Goal: Task Accomplishment & Management: Manage account settings

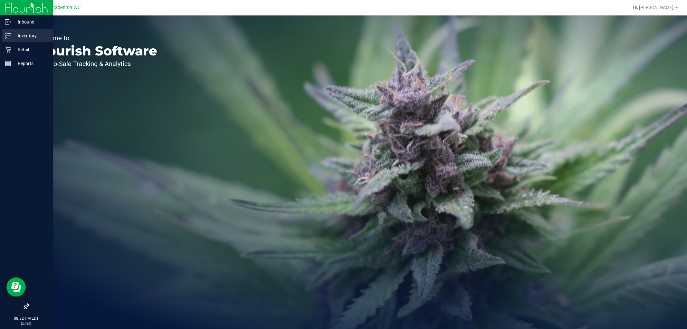
click at [20, 36] on p "Inventory" at bounding box center [30, 36] width 39 height 8
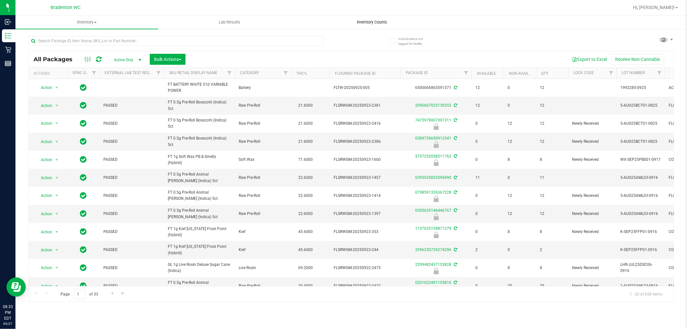
click at [365, 22] on span "Inventory Counts" at bounding box center [373, 22] width 48 height 6
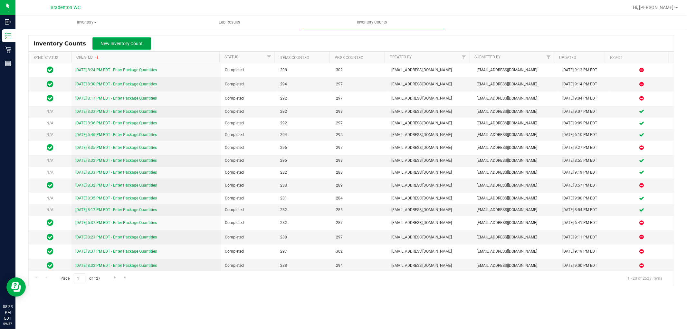
click at [127, 44] on span "New Inventory Count" at bounding box center [122, 43] width 42 height 5
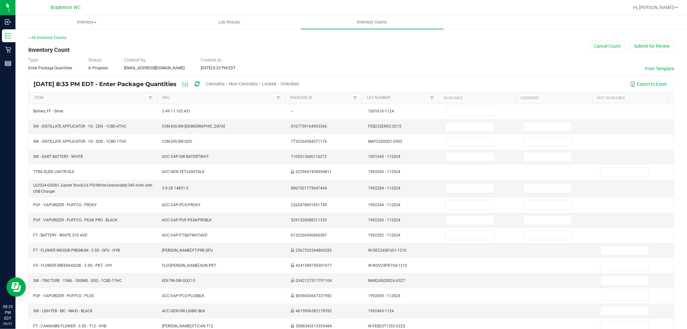
click at [225, 81] on span "Cannabis" at bounding box center [215, 83] width 19 height 5
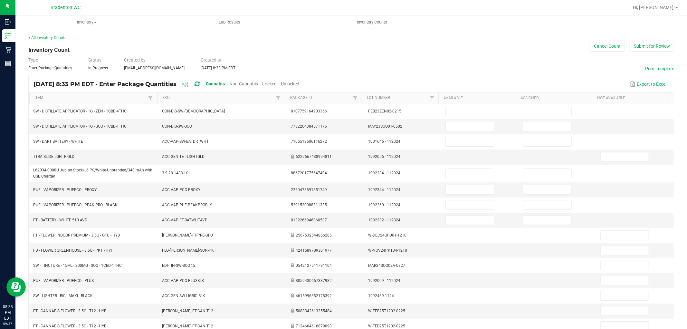
click at [300, 83] on span "Unlocked" at bounding box center [290, 83] width 18 height 5
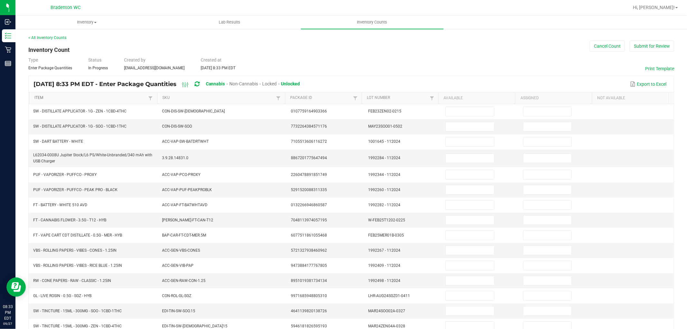
click at [99, 95] on link "Item" at bounding box center [90, 97] width 112 height 5
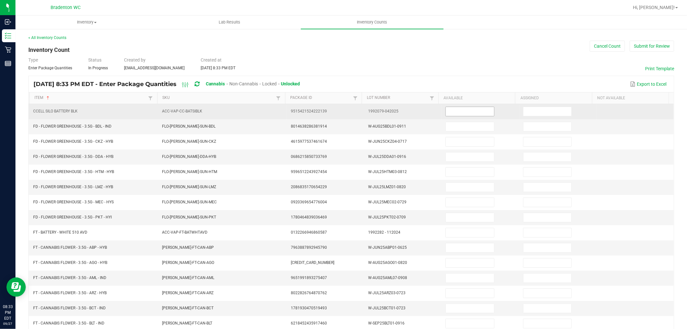
click at [479, 110] on input at bounding box center [470, 111] width 48 height 9
type input "0"
type input "3"
type input "0"
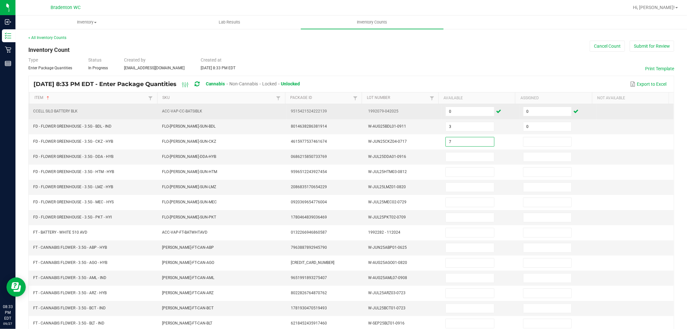
type input "7"
type input "0"
type input "15"
type input "0"
type input "19"
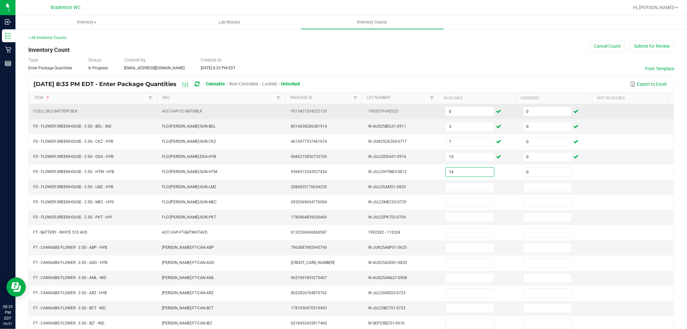
type input "0"
type input "12"
type input "0"
type input "15"
type input "0"
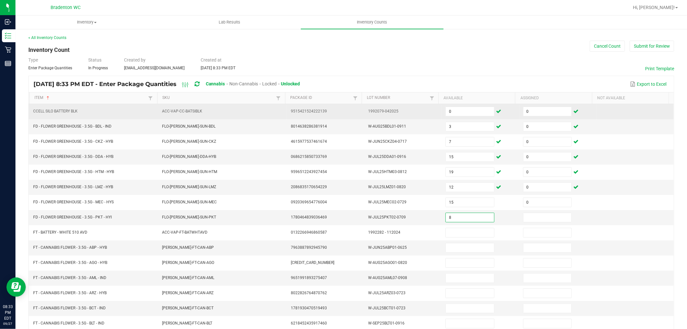
type input "8"
type input "0"
type input "19"
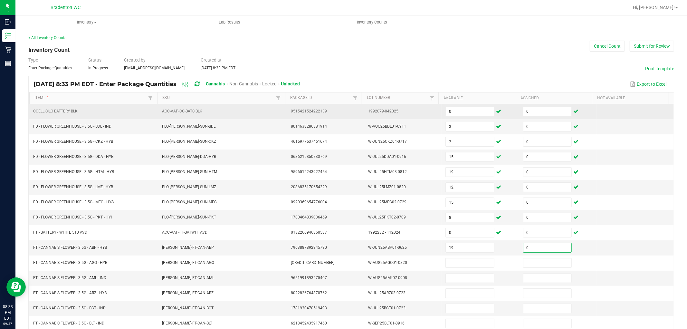
type input "0"
type input "16"
type input "0"
type input "14"
type input "0"
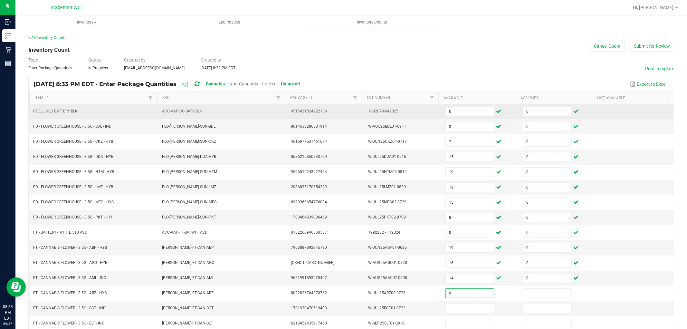
type input "9"
type input "0"
type input "18"
type input "0"
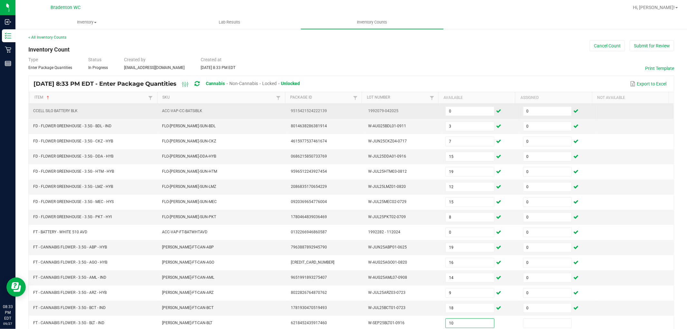
type input "10"
type input "0"
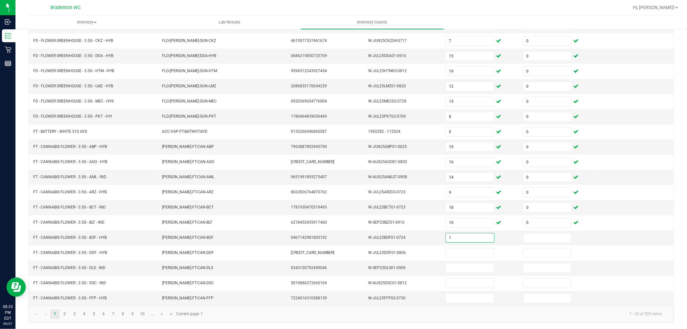
type input "1"
type input "0"
type input "15"
type input "0"
type input "2"
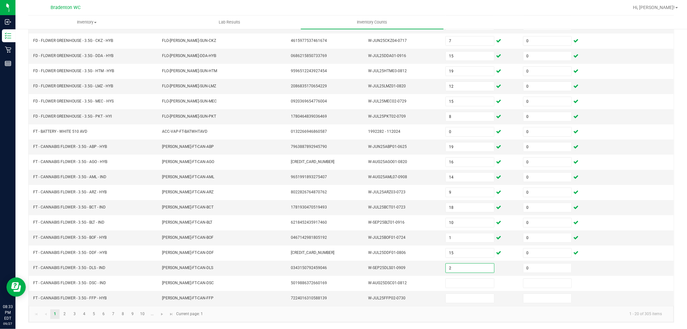
type input "0"
type input "10"
type input "0"
type input "5"
type input "0"
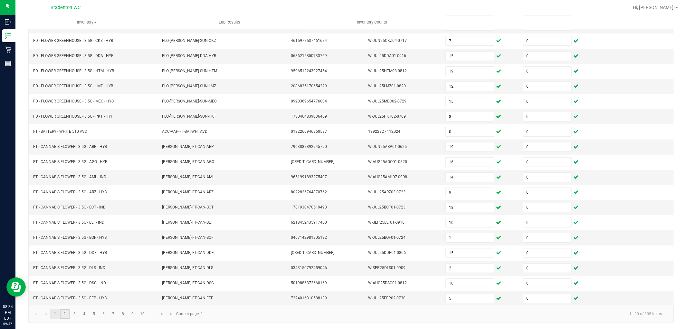
click at [68, 312] on link "2" at bounding box center [64, 314] width 9 height 10
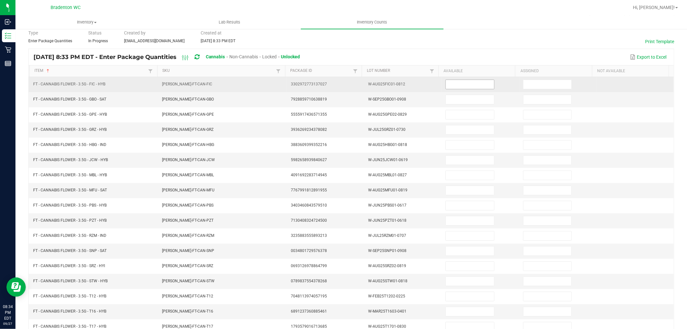
scroll to position [0, 0]
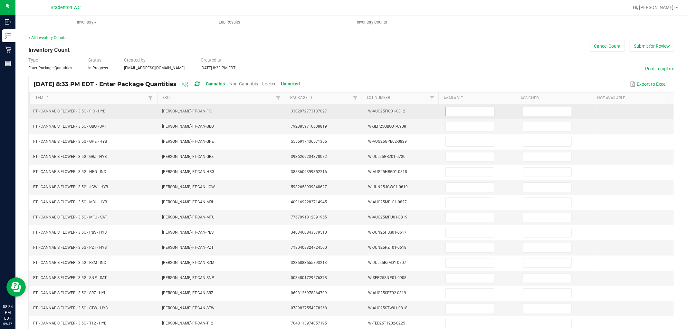
click at [461, 113] on input at bounding box center [470, 111] width 48 height 9
type input "5"
type input "0"
type input "13"
type input "0"
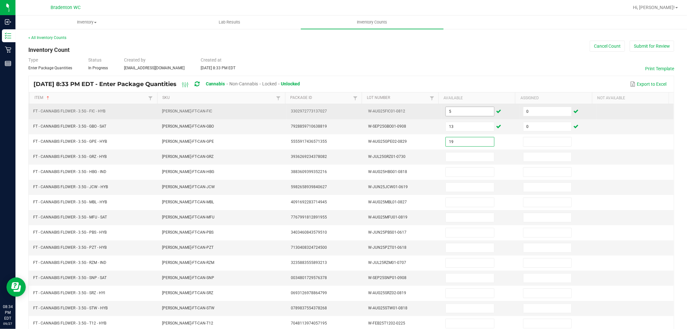
type input "19"
type input "0"
type input "3"
type input "0"
type input "13"
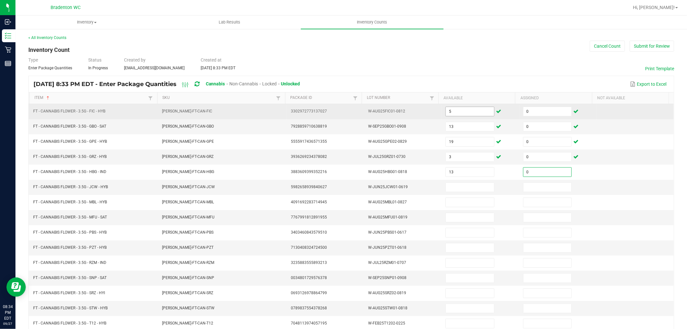
type input "0"
type input "1"
type input "0"
type input "6"
type input "0"
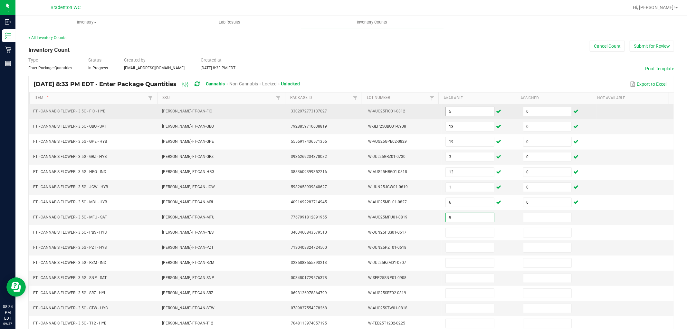
type input "9"
type input "0"
type input "6"
type input "0"
type input "17"
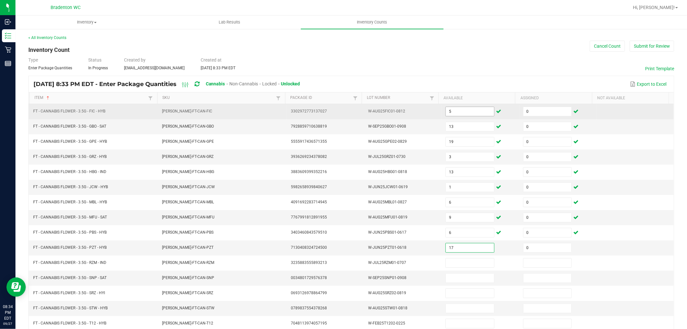
type input "0"
type input "11"
type input "0"
type input "1"
type input "0"
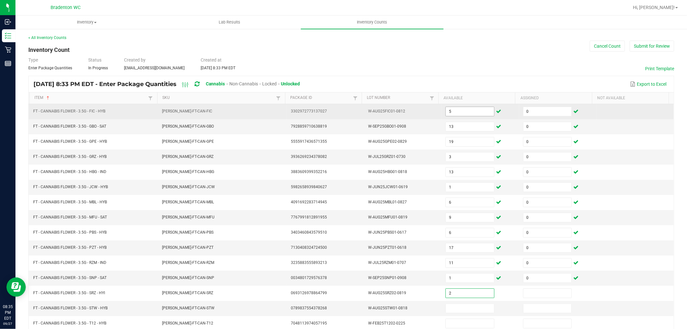
type input "2"
type input "0"
type input "19"
type input "0"
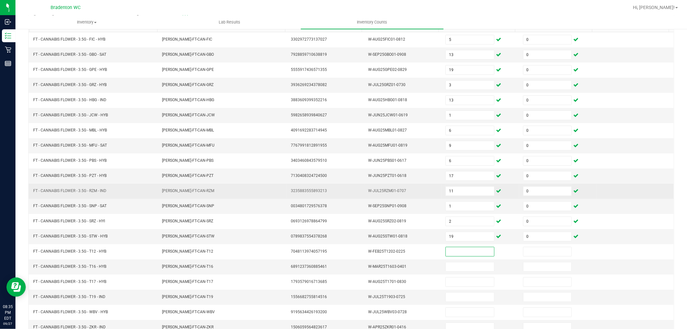
scroll to position [102, 0]
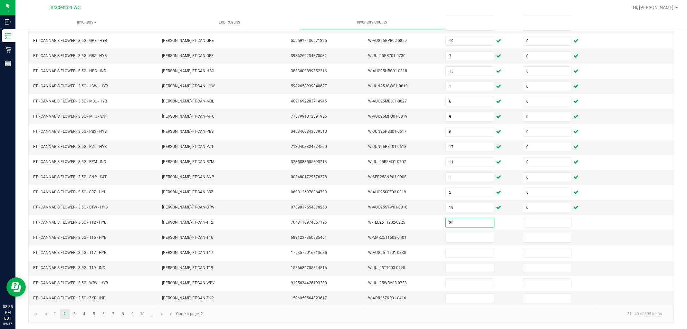
type input "26"
type input "0"
type input "22"
type input "0"
type input "19"
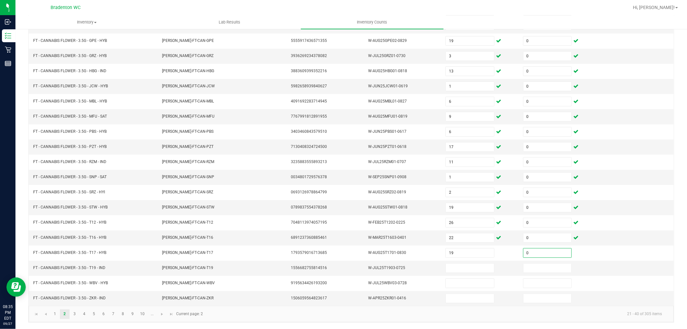
type input "0"
type input "3"
type input "0"
type input "12"
type input "0"
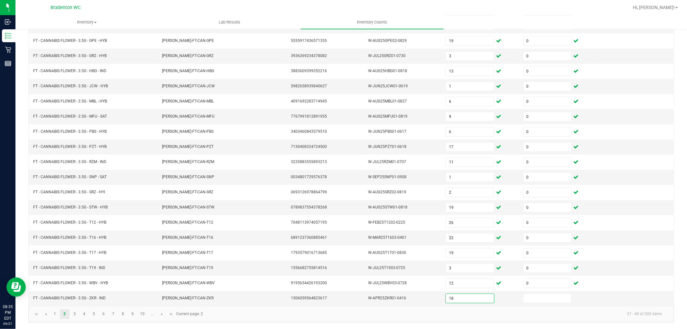
type input "18"
type input "0"
click at [77, 316] on link "3" at bounding box center [74, 314] width 9 height 10
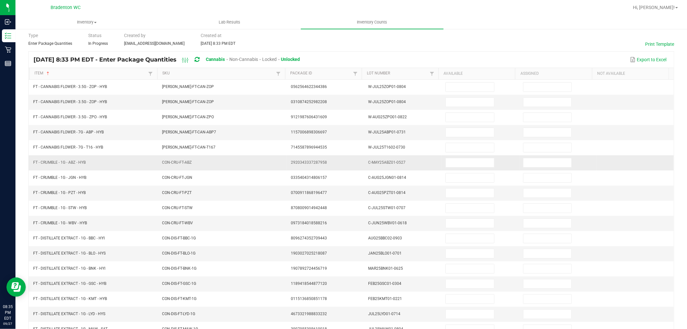
scroll to position [0, 0]
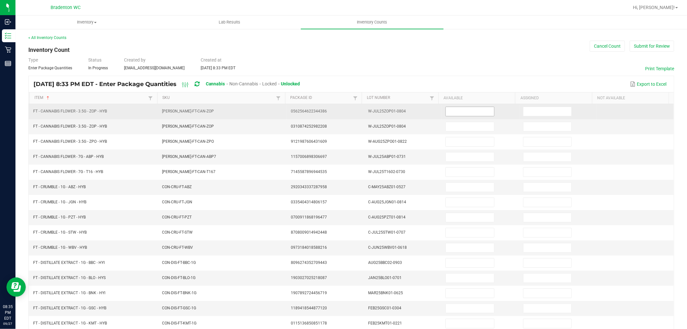
click at [469, 113] on input at bounding box center [470, 111] width 48 height 9
type input "19"
type input "0"
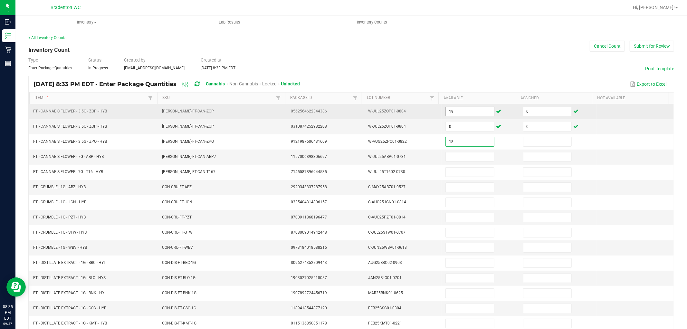
type input "18"
type input "0"
type input "1"
type input "0"
type input "11"
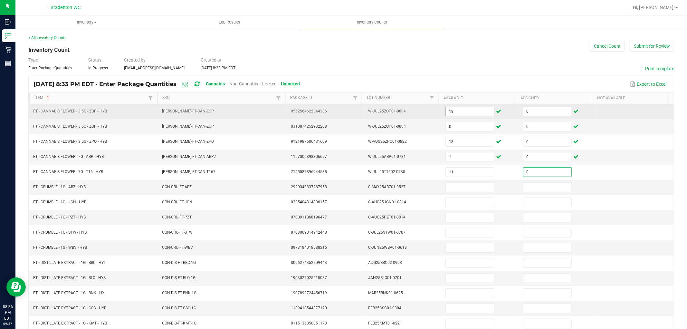
type input "0"
type input "3"
type input "0"
type input "2"
type input "0"
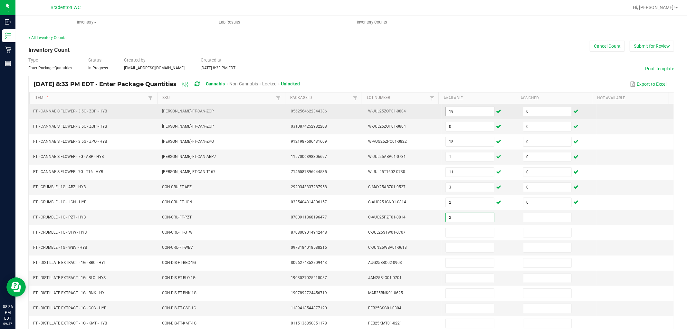
type input "2"
type input "0"
type input "7"
type input "0"
type input "3"
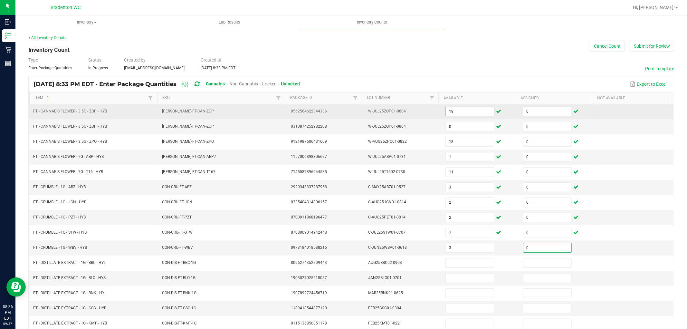
type input "0"
type input "11"
type input "0"
type input "4"
type input "0"
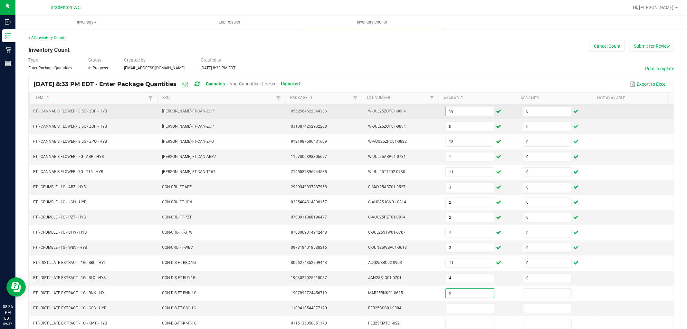
type input "9"
type input "0"
type input "3"
type input "0"
type input "6"
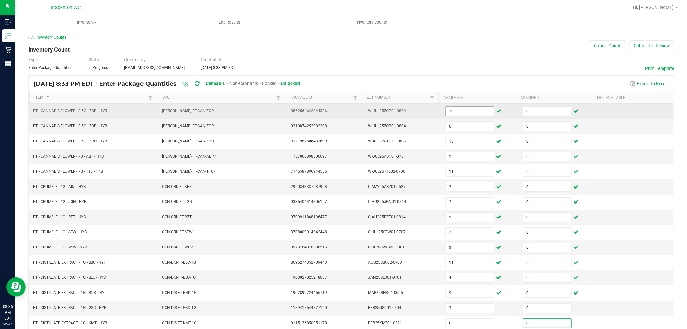
type input "0"
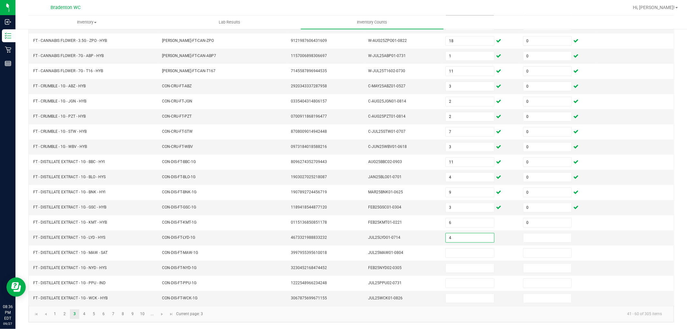
type input "4"
type input "0"
type input "2"
type input "0"
type input "6"
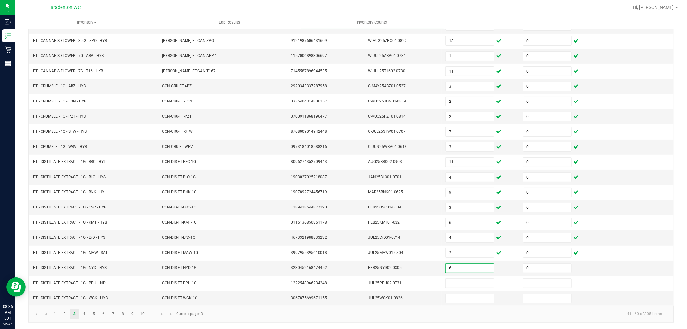
type input "0"
type input "8"
type input "0"
type input "6"
click at [85, 313] on link "4" at bounding box center [84, 314] width 9 height 10
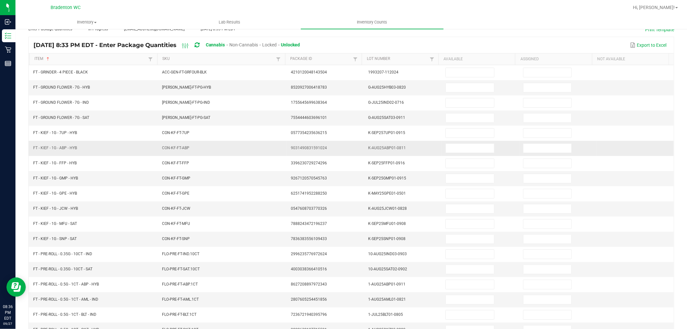
scroll to position [0, 0]
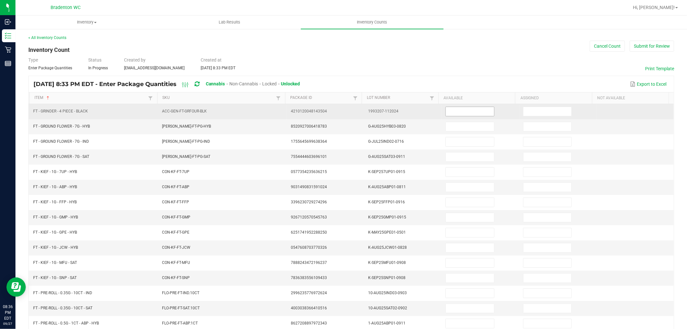
click at [469, 109] on input at bounding box center [470, 111] width 48 height 9
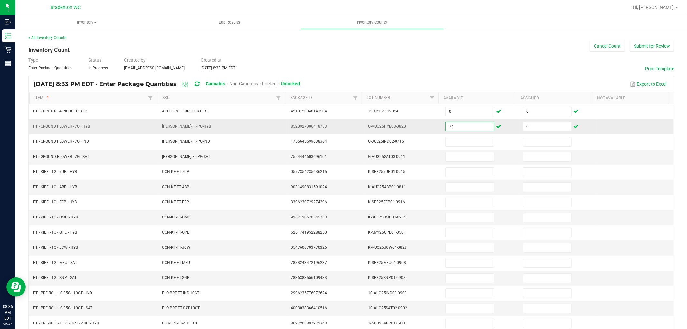
click at [459, 122] on input "74" at bounding box center [470, 126] width 48 height 9
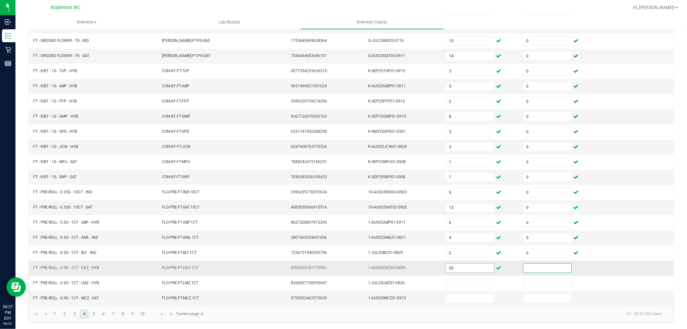
drag, startPoint x: 452, startPoint y: 266, endPoint x: 458, endPoint y: 256, distance: 12.1
click at [452, 265] on input "20" at bounding box center [470, 268] width 48 height 9
click at [93, 316] on link "5" at bounding box center [93, 314] width 9 height 10
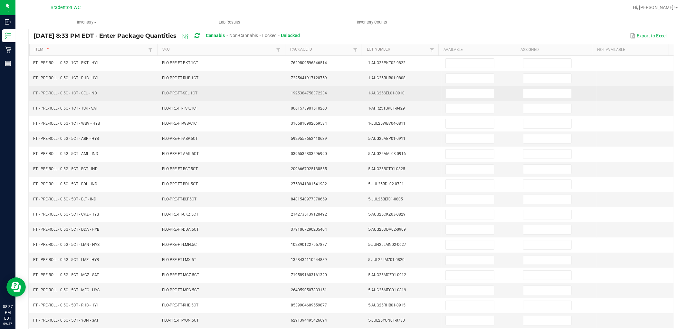
scroll to position [0, 0]
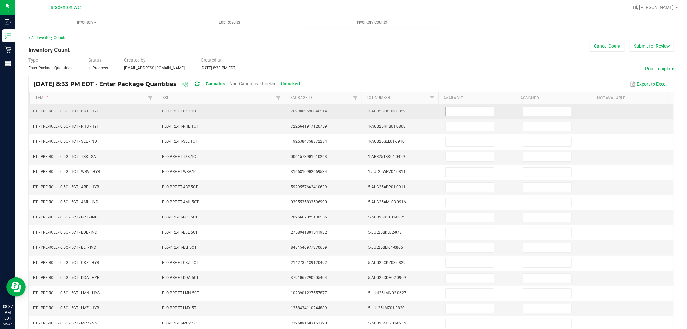
click at [472, 108] on input at bounding box center [470, 111] width 48 height 9
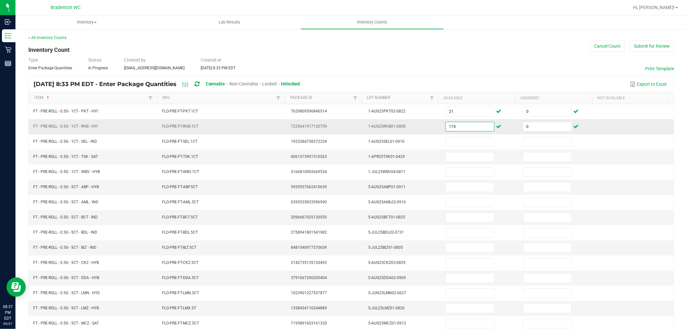
click at [449, 127] on input "174" at bounding box center [470, 126] width 48 height 9
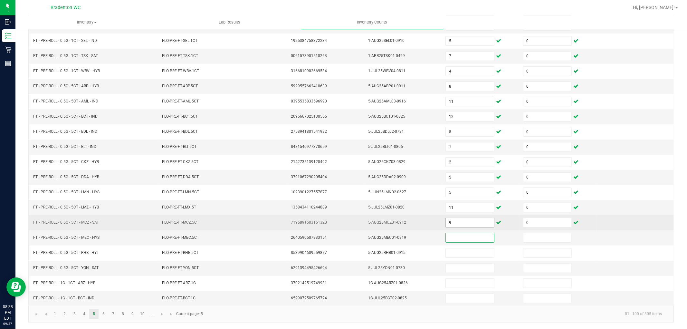
click at [462, 222] on input "9" at bounding box center [470, 222] width 48 height 9
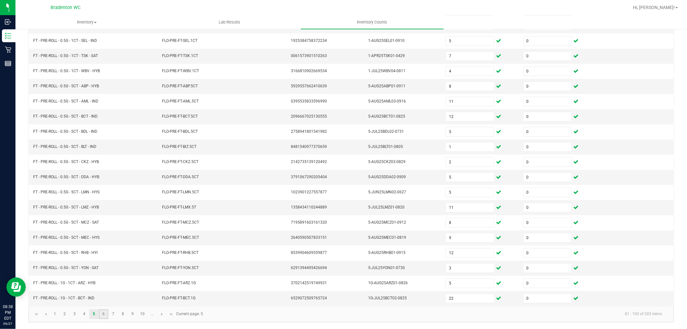
click at [106, 314] on link "6" at bounding box center [103, 314] width 9 height 10
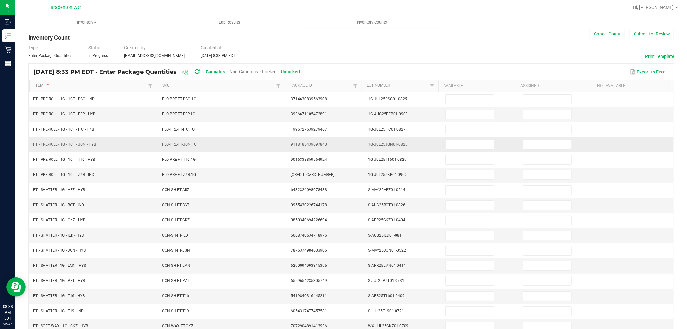
scroll to position [0, 0]
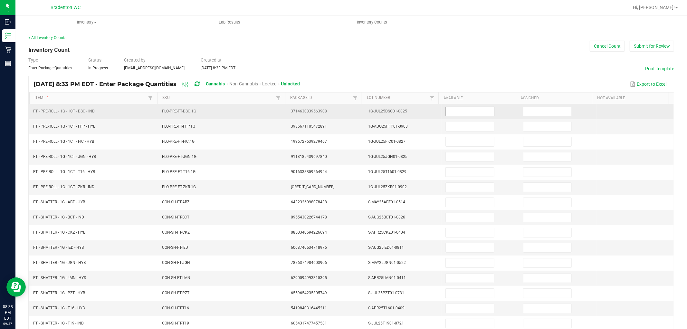
click at [453, 113] on input at bounding box center [470, 111] width 48 height 9
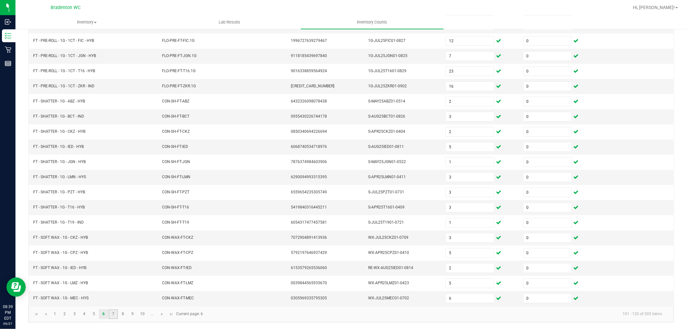
click at [110, 315] on link "7" at bounding box center [113, 314] width 9 height 10
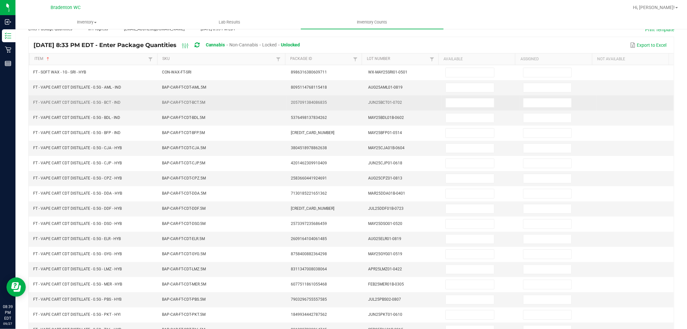
scroll to position [0, 0]
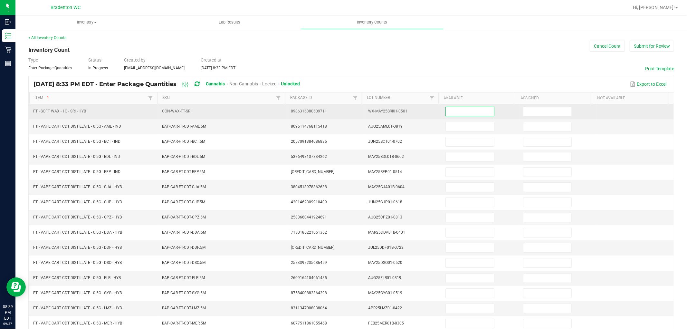
click at [462, 115] on input at bounding box center [470, 111] width 48 height 9
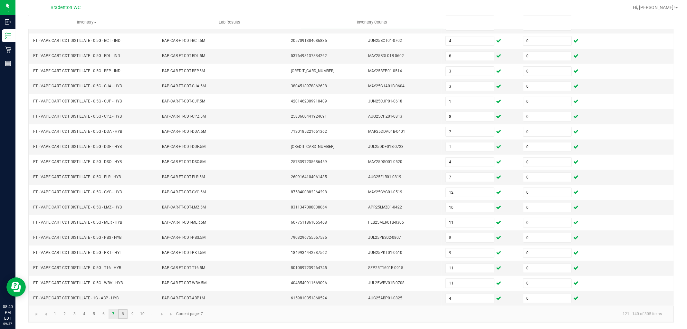
click at [123, 313] on link "8" at bounding box center [122, 314] width 9 height 10
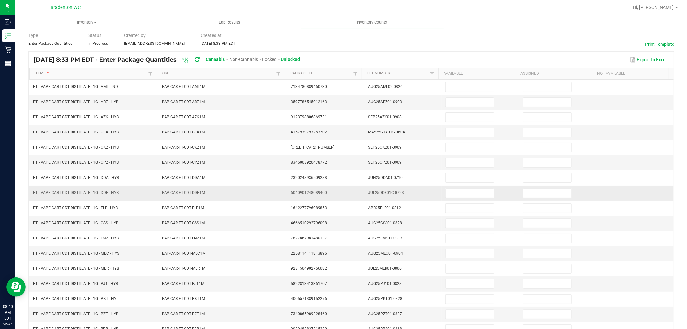
scroll to position [0, 0]
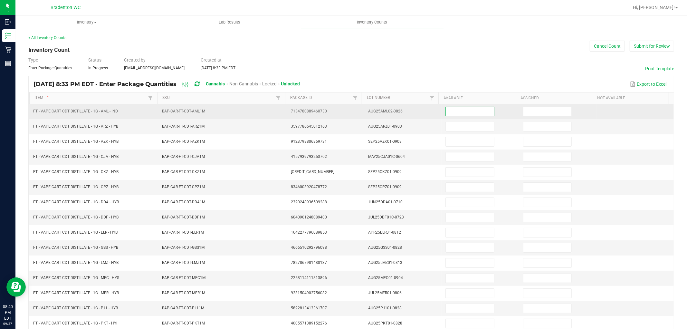
click at [466, 114] on input at bounding box center [470, 111] width 48 height 9
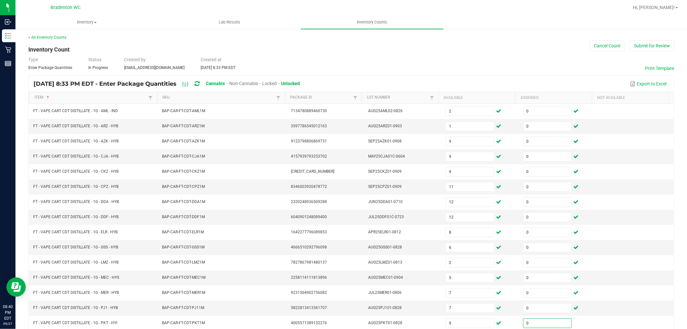
scroll to position [102, 0]
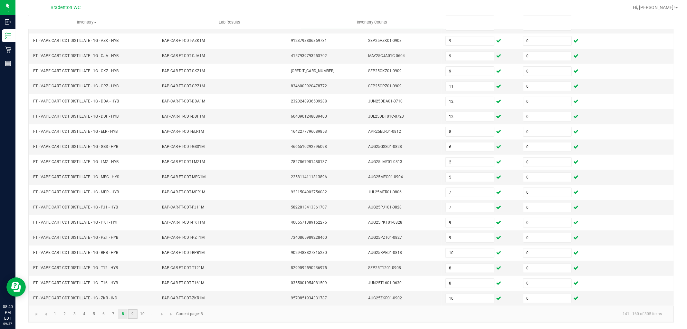
click at [132, 314] on link "9" at bounding box center [132, 314] width 9 height 10
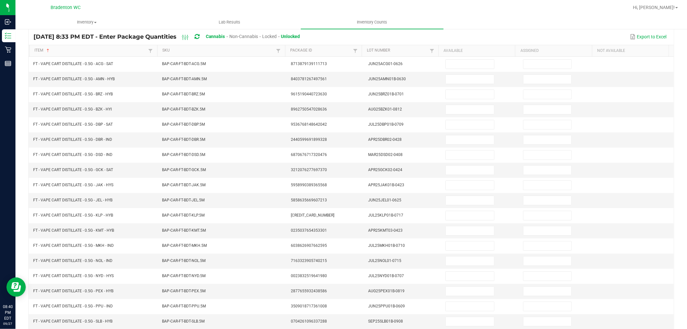
scroll to position [0, 0]
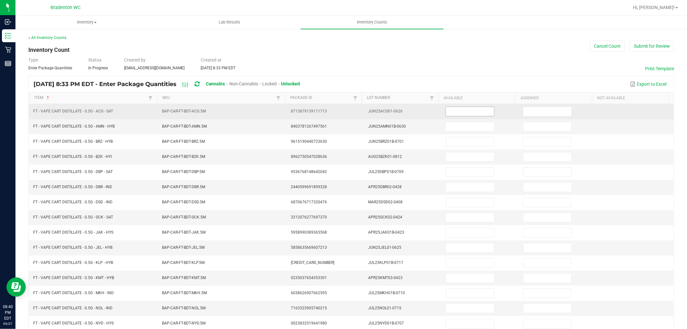
click at [477, 113] on input at bounding box center [470, 111] width 48 height 9
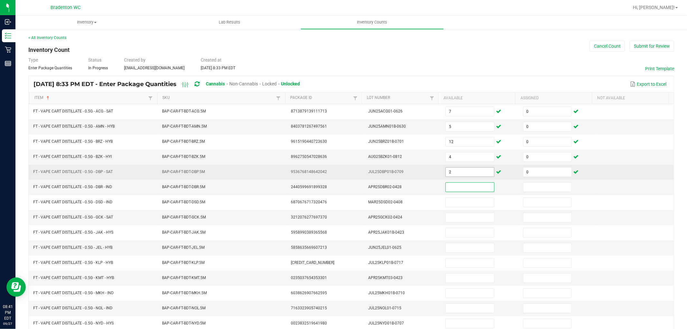
click at [461, 172] on input "2" at bounding box center [470, 172] width 48 height 9
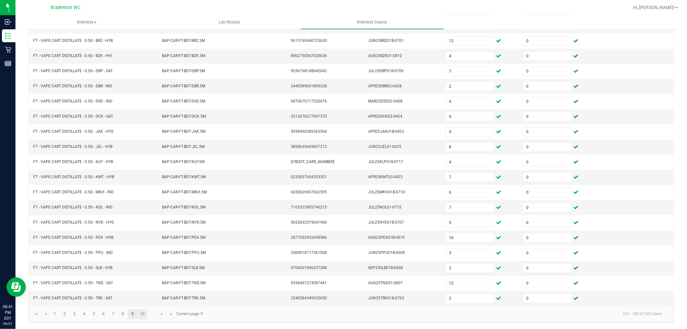
click at [139, 314] on link "10" at bounding box center [142, 314] width 9 height 10
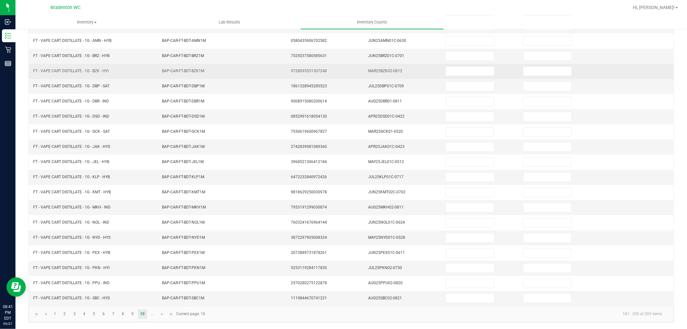
scroll to position [0, 0]
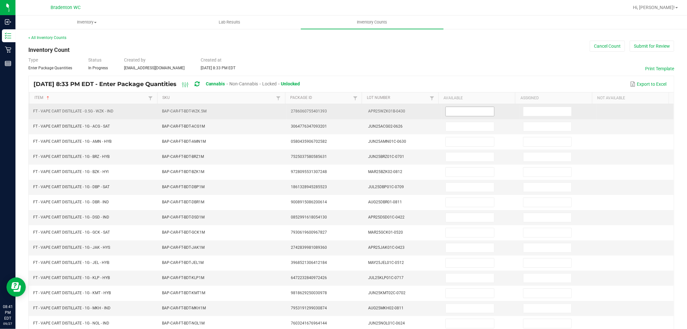
click at [482, 113] on input at bounding box center [470, 111] width 48 height 9
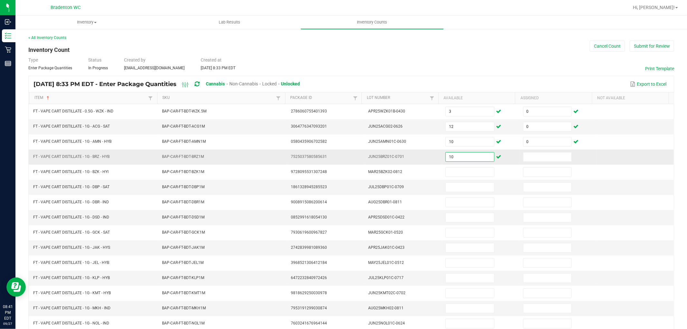
click at [469, 153] on input "10" at bounding box center [470, 156] width 48 height 9
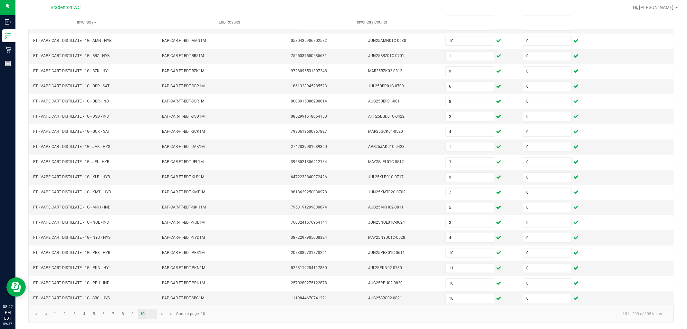
click at [148, 312] on link "..." at bounding box center [152, 314] width 9 height 10
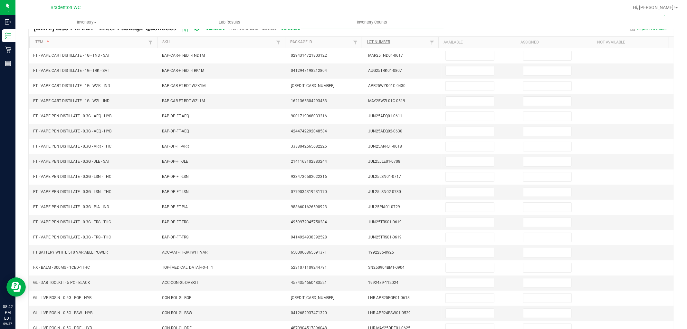
scroll to position [0, 0]
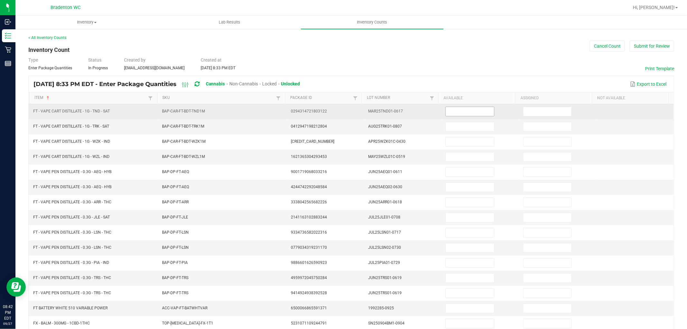
click at [485, 109] on input at bounding box center [470, 111] width 48 height 9
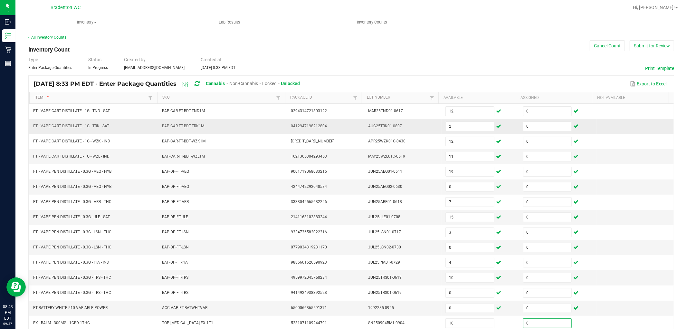
scroll to position [102, 0]
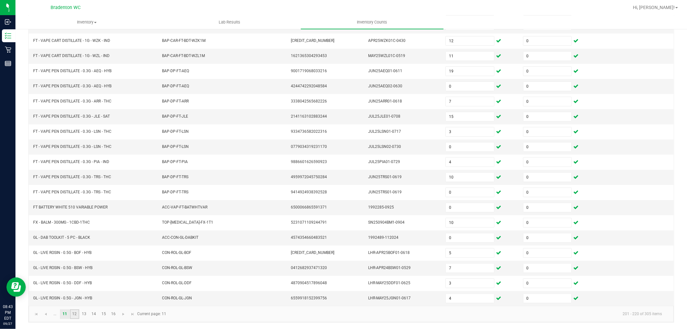
click at [76, 311] on link "12" at bounding box center [74, 314] width 9 height 10
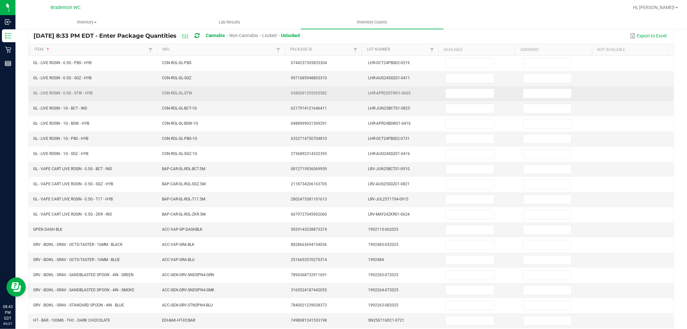
scroll to position [0, 0]
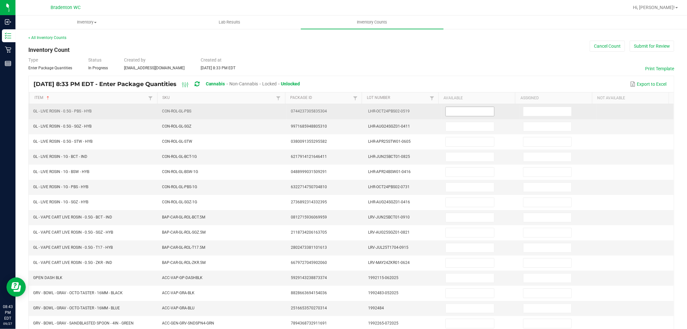
click at [482, 111] on input at bounding box center [470, 111] width 48 height 9
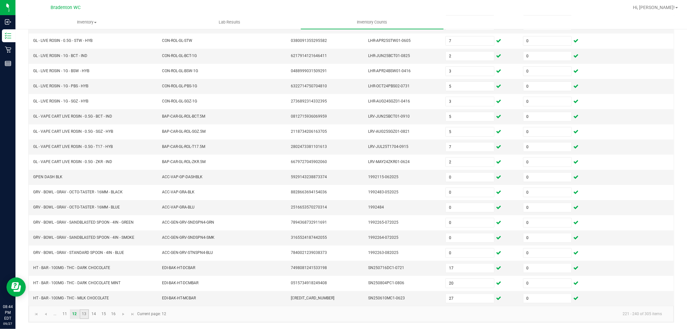
click at [82, 316] on link "13" at bounding box center [84, 314] width 9 height 10
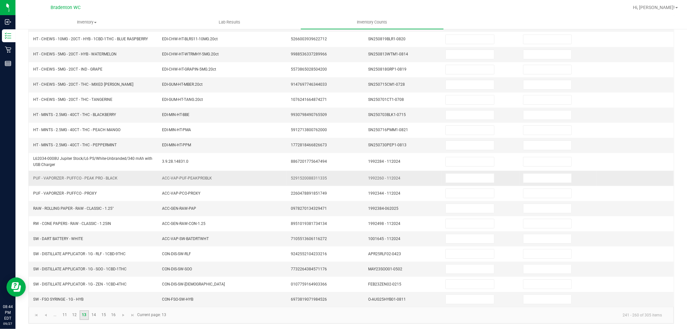
scroll to position [0, 0]
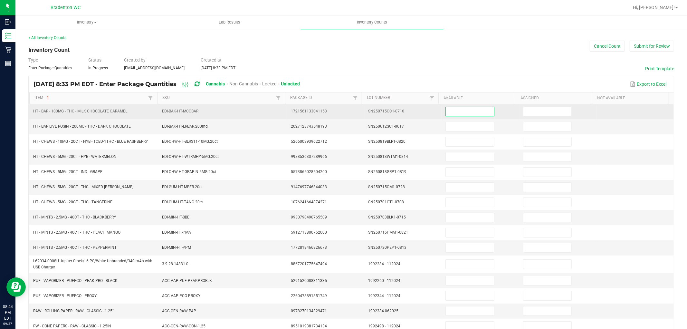
click at [467, 113] on input at bounding box center [470, 111] width 48 height 9
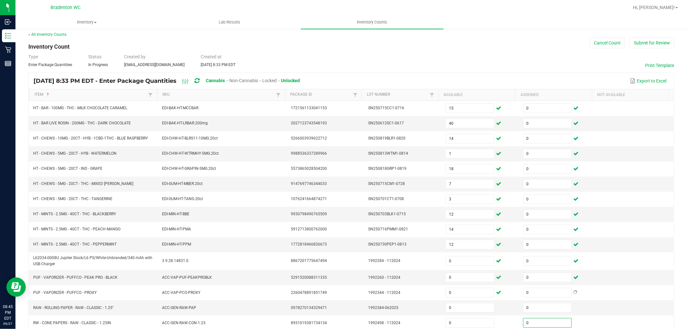
scroll to position [105, 0]
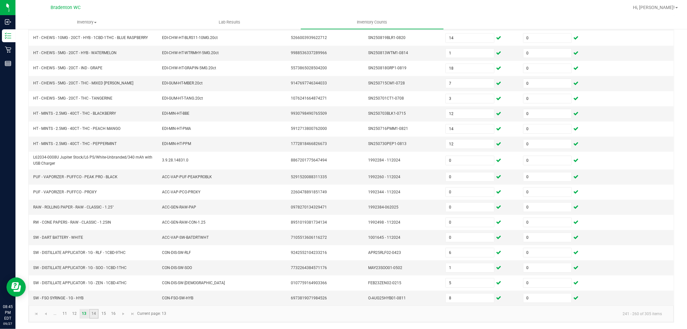
click at [94, 313] on link "14" at bounding box center [93, 314] width 9 height 10
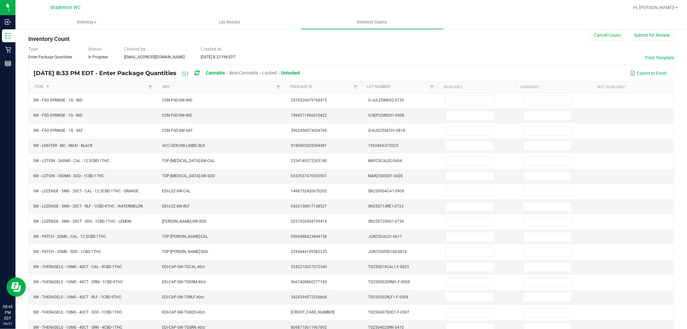
scroll to position [0, 0]
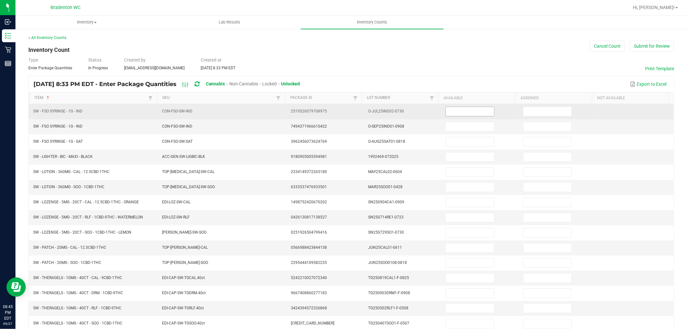
click at [464, 115] on input at bounding box center [470, 111] width 48 height 9
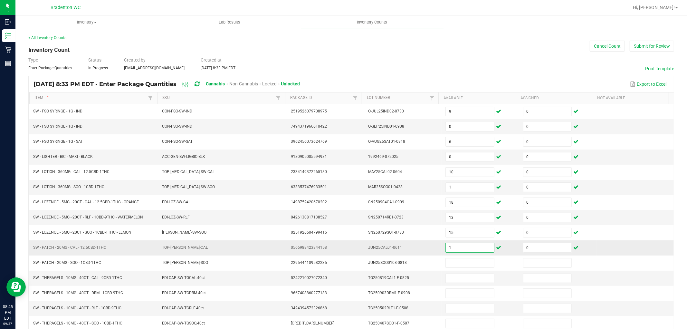
click at [447, 249] on input "1" at bounding box center [470, 247] width 48 height 9
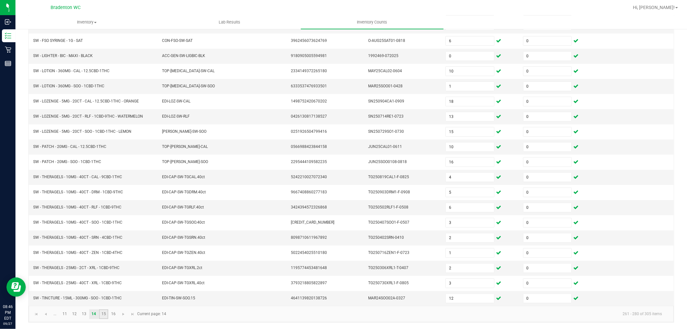
click at [107, 315] on link "15" at bounding box center [103, 314] width 9 height 10
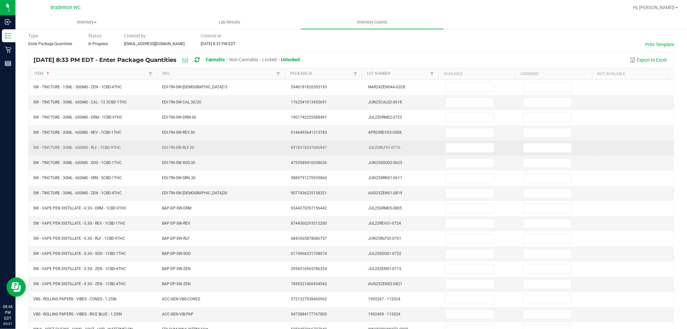
scroll to position [0, 0]
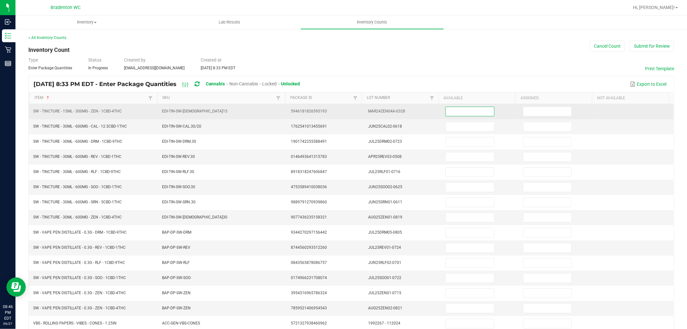
drag, startPoint x: 455, startPoint y: 113, endPoint x: 451, endPoint y: 115, distance: 4.8
click at [455, 113] on input at bounding box center [470, 111] width 48 height 9
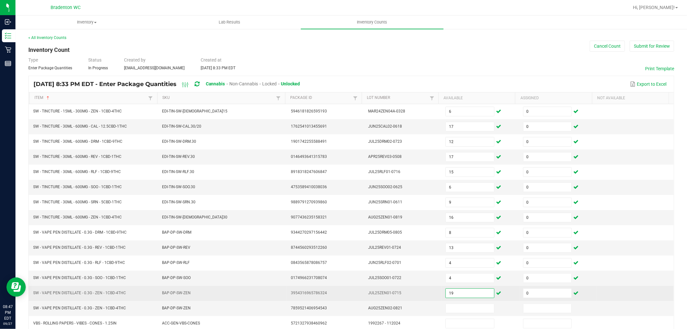
click at [466, 297] on input "19" at bounding box center [470, 293] width 48 height 9
click at [467, 293] on input "1" at bounding box center [470, 293] width 48 height 9
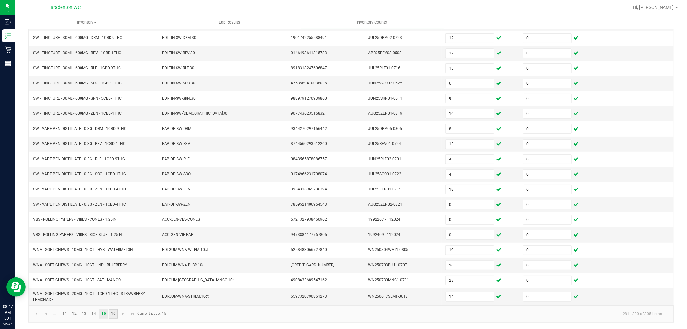
click at [115, 312] on link "16" at bounding box center [113, 314] width 9 height 10
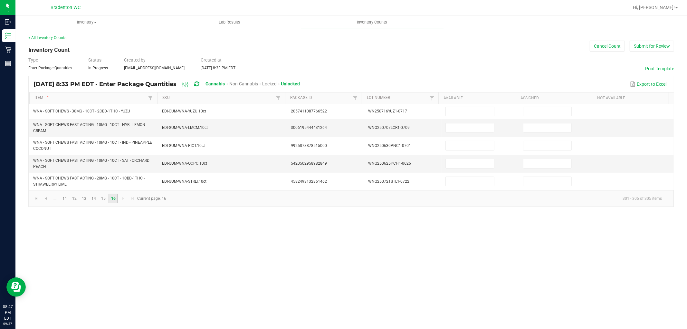
scroll to position [0, 0]
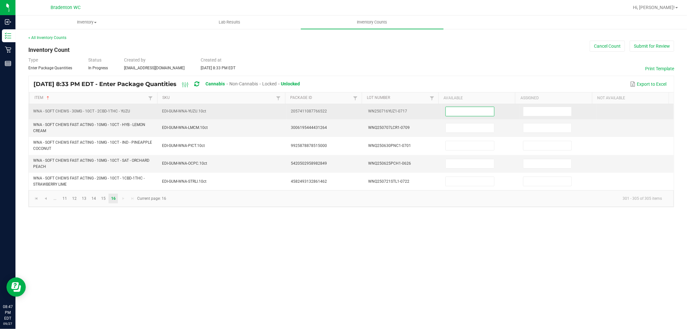
click at [457, 111] on input at bounding box center [470, 111] width 48 height 9
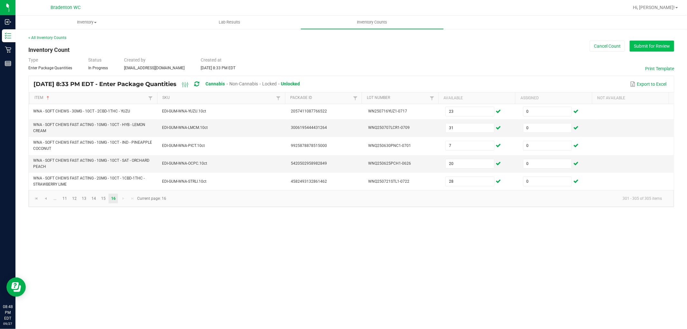
click at [648, 43] on button "Submit for Review" at bounding box center [652, 46] width 44 height 11
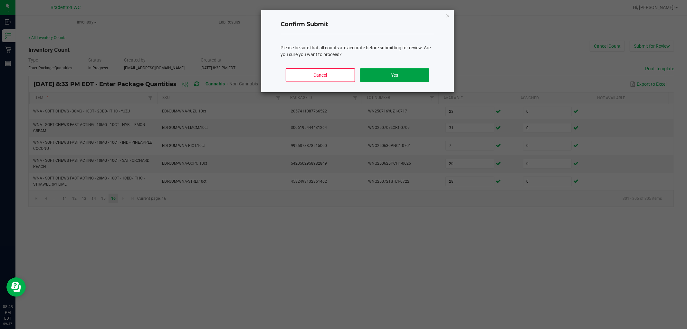
click at [385, 78] on button "Yes" at bounding box center [394, 75] width 69 height 14
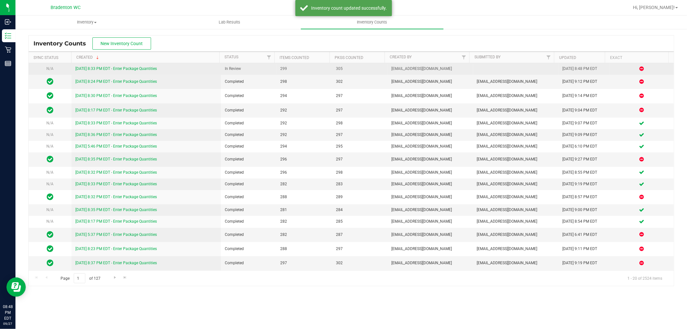
click at [141, 69] on link "[DATE] 8:33 PM EDT - Enter Package Quantities" at bounding box center [116, 68] width 82 height 5
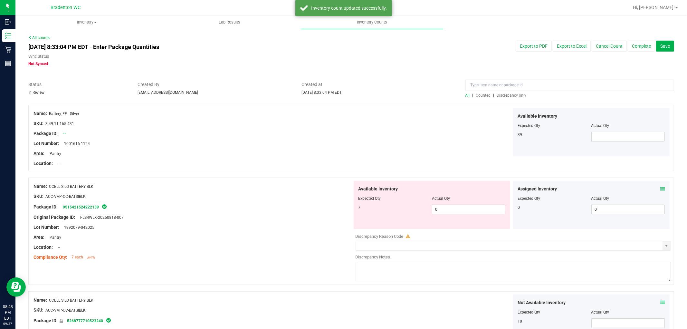
click at [511, 97] on span "Discrepancy only" at bounding box center [512, 95] width 30 height 5
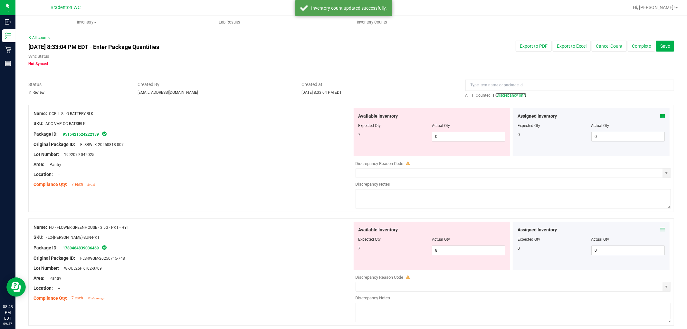
scroll to position [2080, 0]
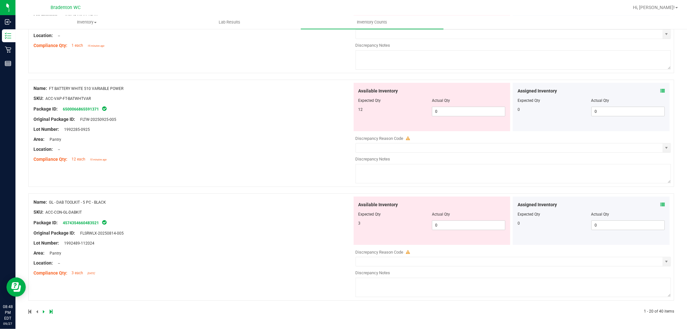
click at [52, 313] on icon at bounding box center [51, 312] width 3 height 4
click at [441, 223] on span "0 0" at bounding box center [468, 225] width 73 height 10
drag, startPoint x: 258, startPoint y: 221, endPoint x: 384, endPoint y: 192, distance: 129.1
click at [266, 219] on div "Name: VBS - ROLLING PAPERS - VIBES - RICE BLUE - 1.25IN SKU: ACC-GEN-VIB-PAP Pa…" at bounding box center [193, 238] width 319 height 82
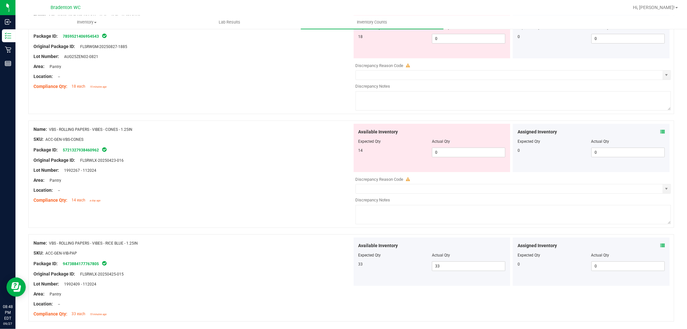
scroll to position [1989, 0]
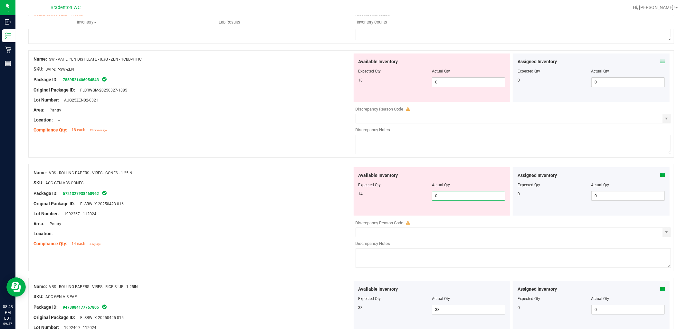
click at [452, 199] on span "0 0" at bounding box center [468, 196] width 73 height 10
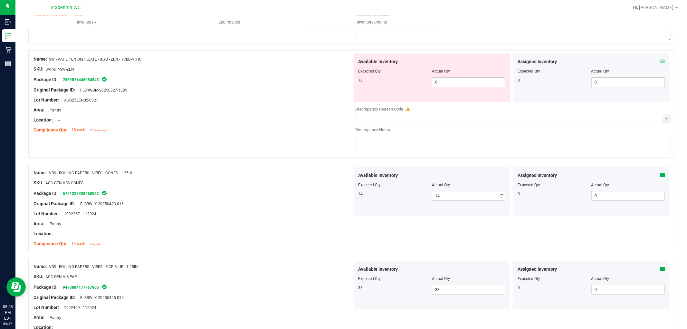
drag, startPoint x: 301, startPoint y: 212, endPoint x: 421, endPoint y: 148, distance: 135.8
click at [309, 207] on div "Original Package ID: FLSRWLX-20250423-016" at bounding box center [193, 203] width 319 height 7
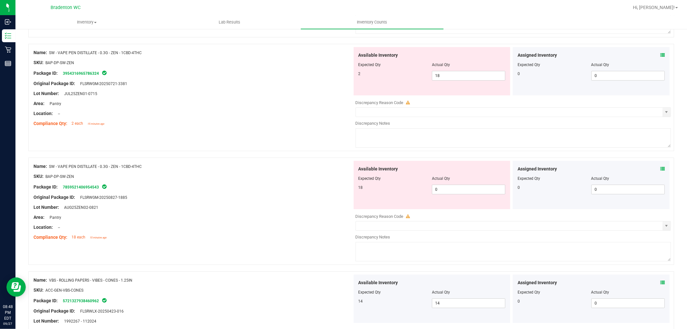
scroll to position [1881, 0]
click at [466, 81] on span "18 18" at bounding box center [468, 76] width 73 height 10
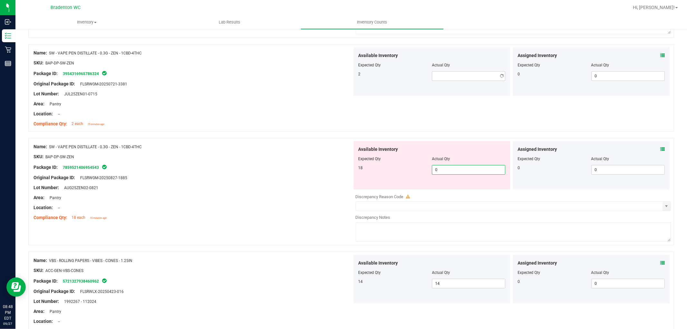
click at [448, 198] on div "Available Inventory Expected Qty Actual Qty 18 0 0" at bounding box center [512, 192] width 319 height 102
click at [250, 121] on div at bounding box center [193, 118] width 319 height 3
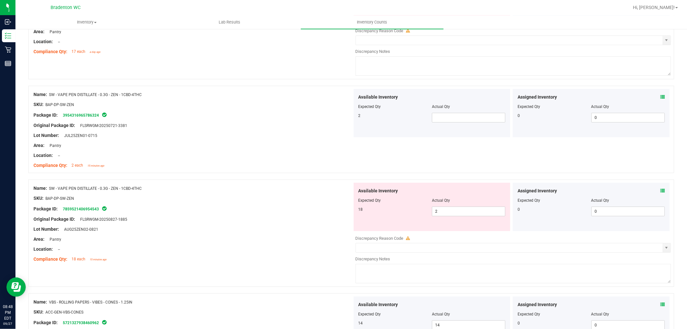
scroll to position [1774, 0]
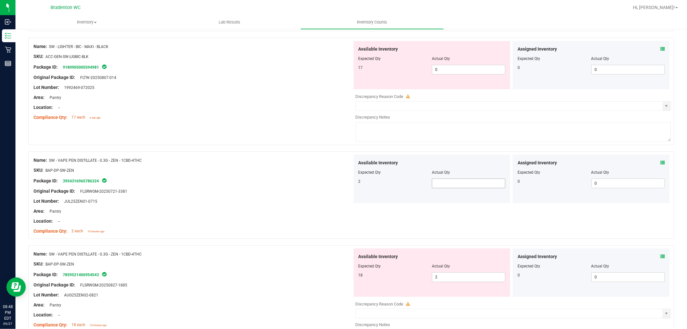
click at [437, 185] on span at bounding box center [468, 184] width 73 height 10
click at [444, 282] on span "2 2" at bounding box center [468, 277] width 73 height 10
click at [310, 258] on div "Name: SW - VAPE PEN DISTILLATE - 0.3G - ZEN - 1CBD-4THC" at bounding box center [193, 254] width 319 height 7
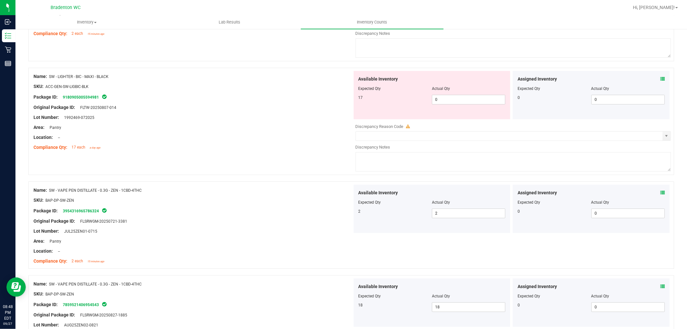
scroll to position [1702, 0]
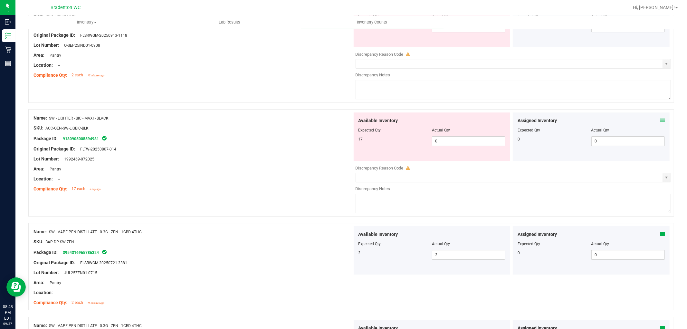
click at [451, 133] on div "Actual Qty" at bounding box center [468, 130] width 73 height 6
click at [449, 146] on span "0 0" at bounding box center [468, 141] width 73 height 10
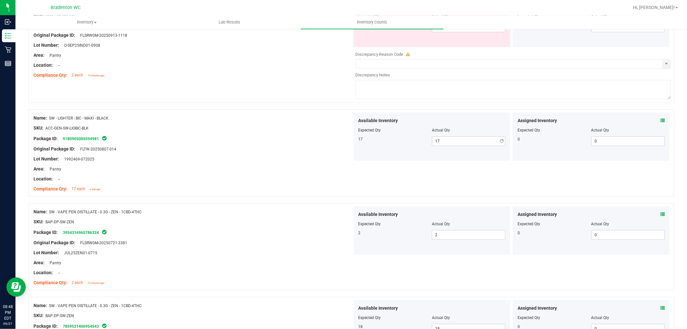
click at [306, 152] on div "Original Package ID: FLTW-20250807-014" at bounding box center [193, 149] width 319 height 7
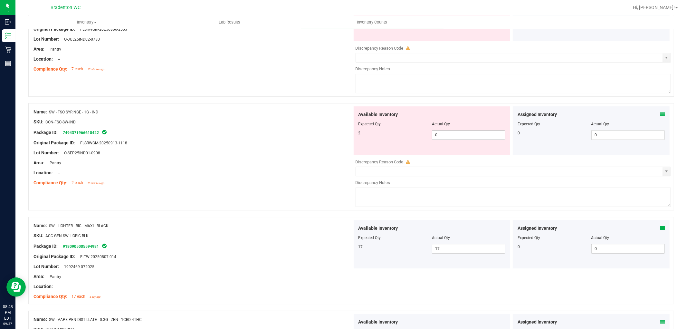
scroll to position [1559, 0]
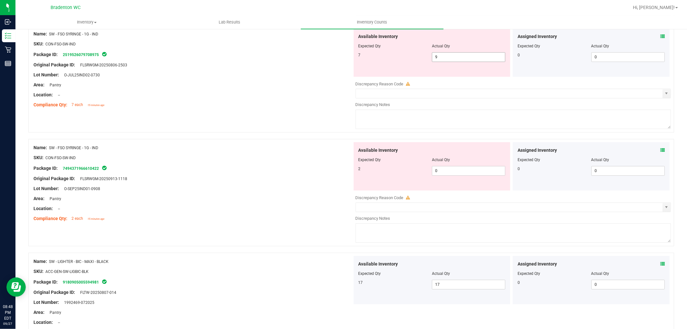
click at [448, 62] on span "9 9" at bounding box center [468, 57] width 73 height 10
click at [453, 175] on div "Available Inventory Expected Qty Actual Qty 2 0 0" at bounding box center [512, 193] width 319 height 102
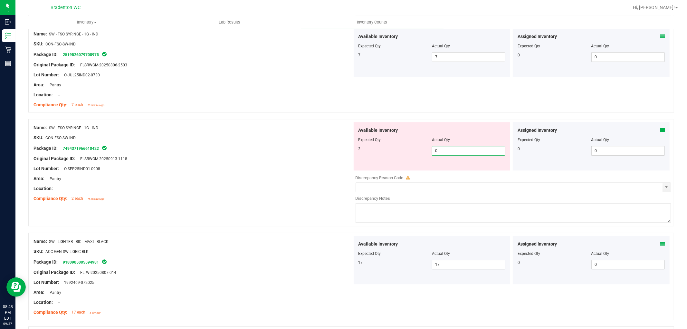
click at [446, 155] on input "0" at bounding box center [469, 150] width 73 height 9
click at [286, 151] on div "Package ID: 7494371966610422" at bounding box center [193, 148] width 319 height 8
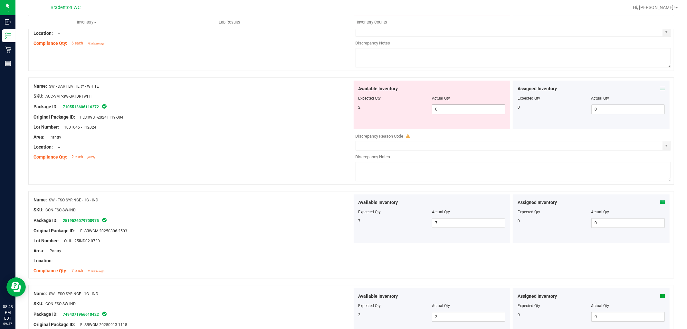
scroll to position [1380, 0]
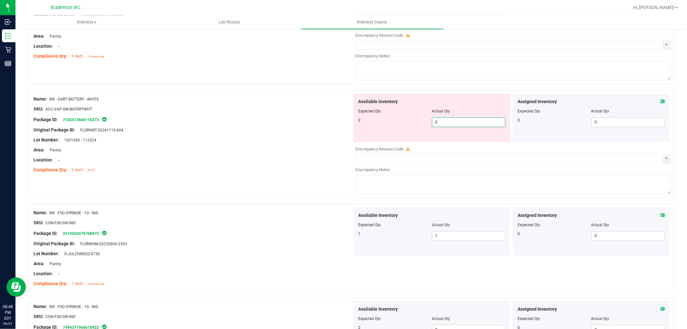
click at [440, 127] on span "0 0" at bounding box center [468, 122] width 73 height 10
drag, startPoint x: 248, startPoint y: 126, endPoint x: 305, endPoint y: 114, distance: 58.2
click at [248, 123] on div "Package ID: 7105513606116272" at bounding box center [193, 120] width 319 height 8
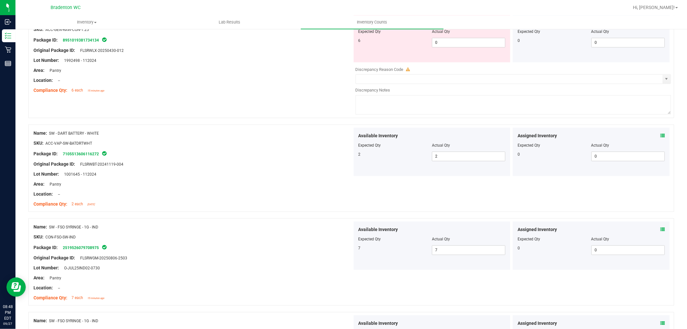
scroll to position [1272, 0]
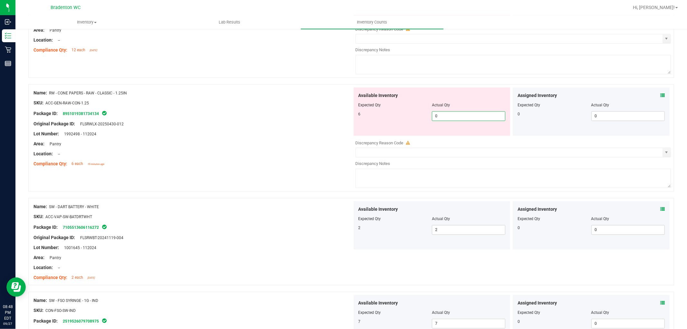
click at [445, 121] on span "0 0" at bounding box center [468, 116] width 73 height 10
drag, startPoint x: 265, startPoint y: 144, endPoint x: 332, endPoint y: 127, distance: 69.3
click at [267, 143] on div "Name: RW - CONE PAPERS - RAW - CLASSIC - 1.25IN SKU: ACC-GEN-RAW-CON-1.25 Packa…" at bounding box center [193, 128] width 319 height 82
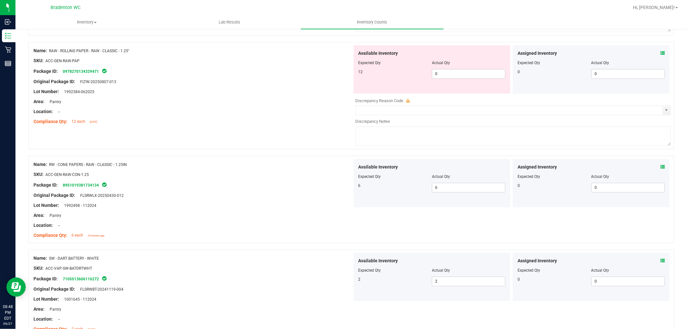
scroll to position [1129, 0]
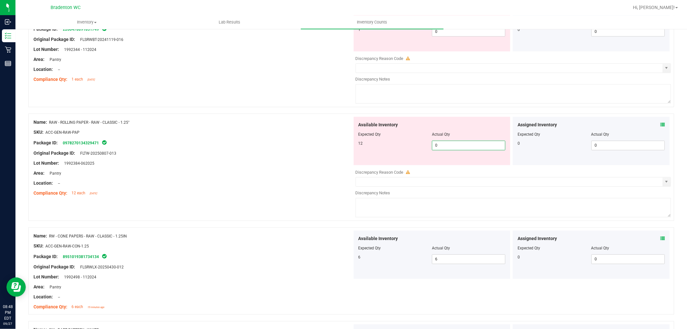
click at [445, 149] on span "0 0" at bounding box center [468, 146] width 73 height 10
click at [326, 146] on div "Package ID: 0978270134329471" at bounding box center [193, 143] width 319 height 8
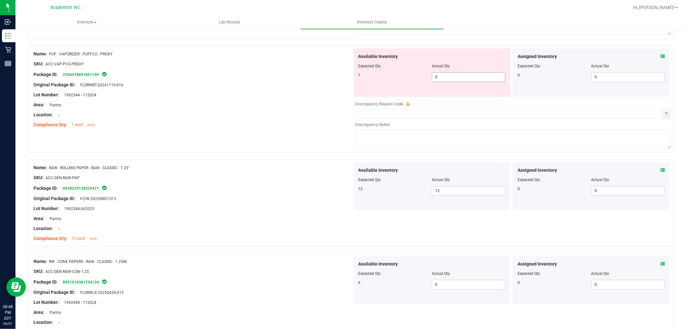
scroll to position [1057, 0]
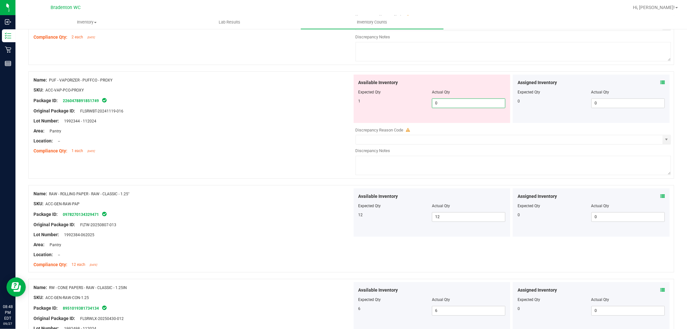
click at [449, 108] on span "0 0" at bounding box center [468, 103] width 73 height 10
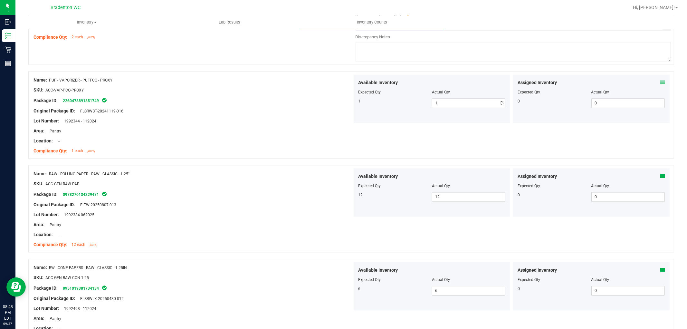
drag, startPoint x: 238, startPoint y: 121, endPoint x: 301, endPoint y: 114, distance: 63.2
click at [242, 120] on div "Name: PUF - VAPORIZER - PUFFCO - PROXY SKU: ACC-VAP-PCO-PROXY Package ID: 22604…" at bounding box center [193, 115] width 319 height 82
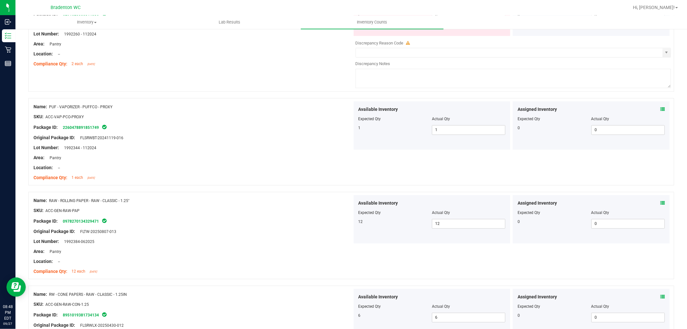
scroll to position [986, 0]
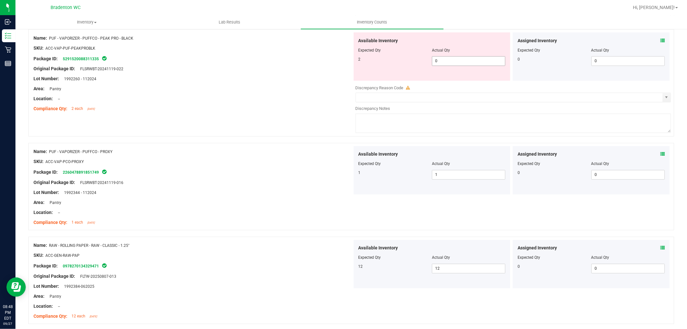
click at [454, 62] on span "0 0" at bounding box center [468, 61] width 73 height 10
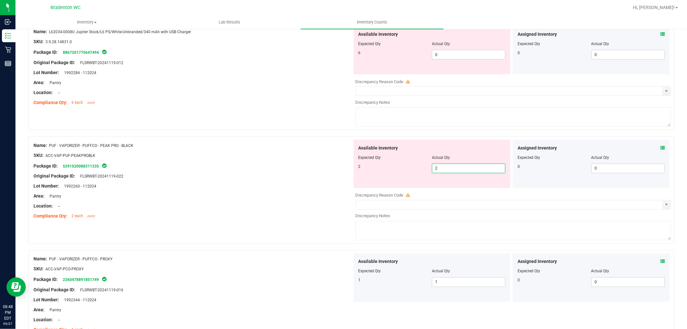
click at [282, 137] on div at bounding box center [351, 133] width 646 height 6
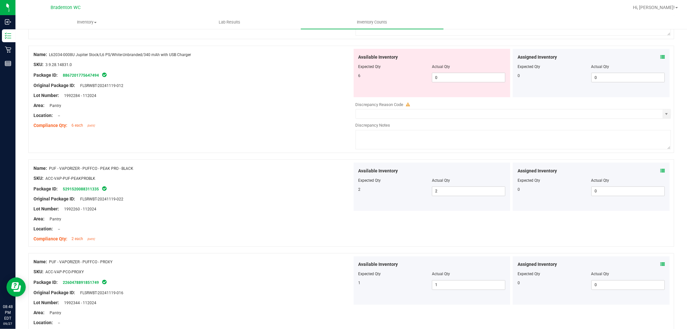
scroll to position [842, 0]
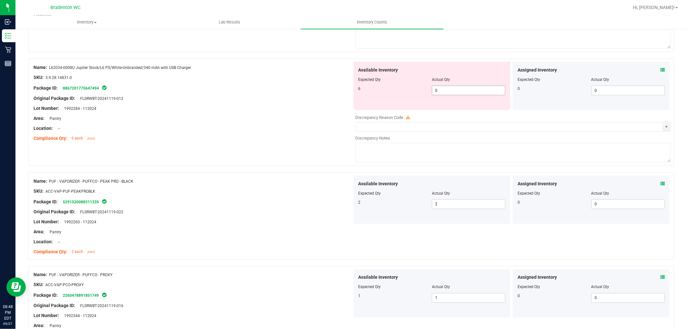
click at [442, 93] on span "0 0" at bounding box center [468, 91] width 73 height 10
click at [345, 104] on div at bounding box center [193, 103] width 319 height 3
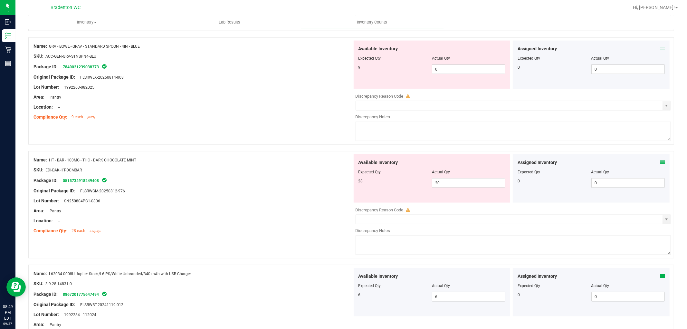
scroll to position [592, 0]
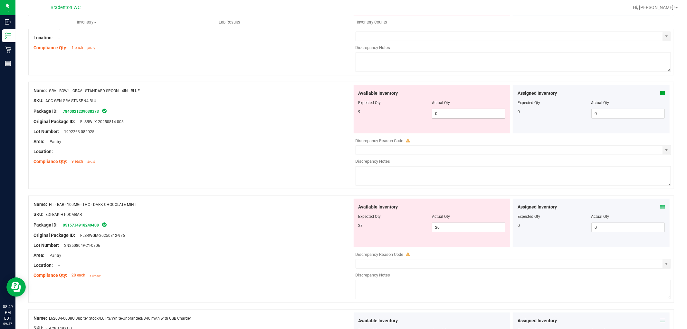
click at [444, 115] on span "0 0" at bounding box center [468, 114] width 73 height 10
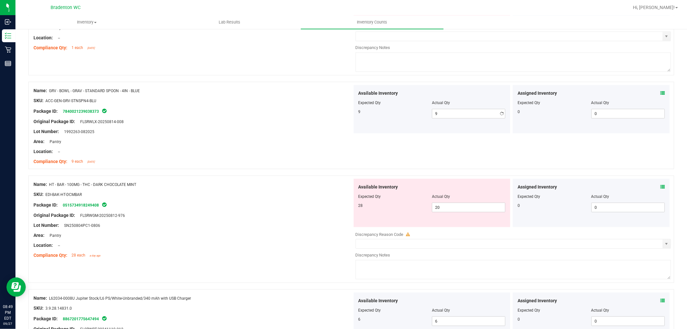
click at [336, 125] on div "Original Package ID: FLSRWLX-20250814-008" at bounding box center [193, 121] width 319 height 7
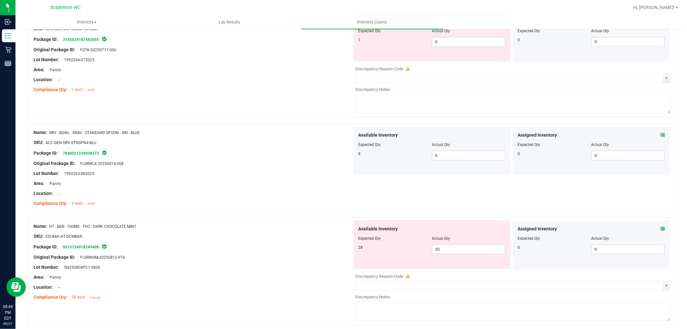
scroll to position [484, 0]
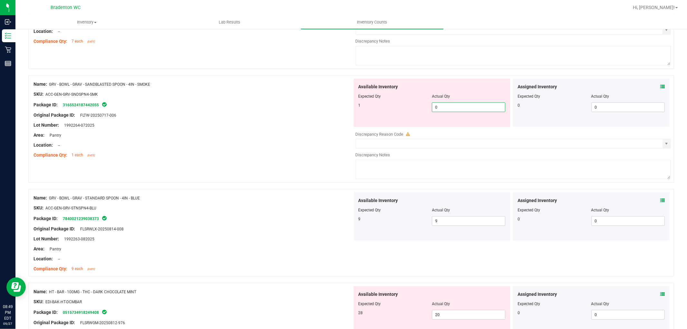
click at [453, 110] on span "0 0" at bounding box center [468, 107] width 73 height 10
click at [294, 123] on div "Lot Number: 1992264-072025" at bounding box center [193, 125] width 319 height 7
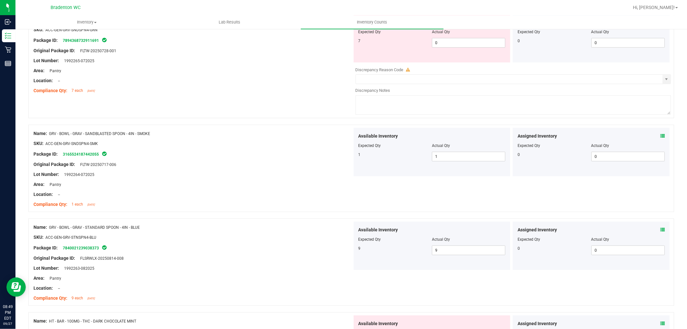
scroll to position [377, 0]
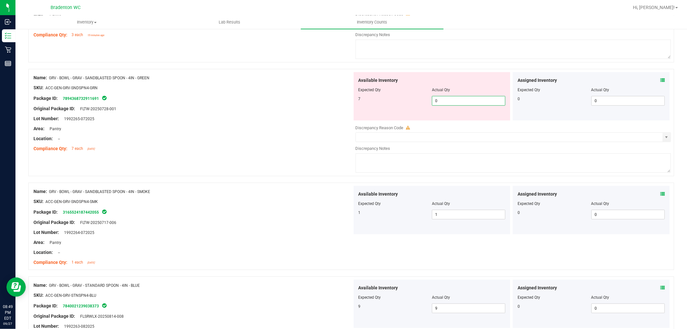
click at [442, 102] on span "0 0" at bounding box center [468, 101] width 73 height 10
click at [333, 102] on div "Package ID: 7894368732911691" at bounding box center [193, 98] width 319 height 8
click at [447, 102] on span "0 0" at bounding box center [468, 101] width 73 height 10
drag, startPoint x: 330, startPoint y: 102, endPoint x: 350, endPoint y: 99, distance: 19.9
click at [334, 101] on div "Package ID: 7894368732911691" at bounding box center [193, 98] width 319 height 8
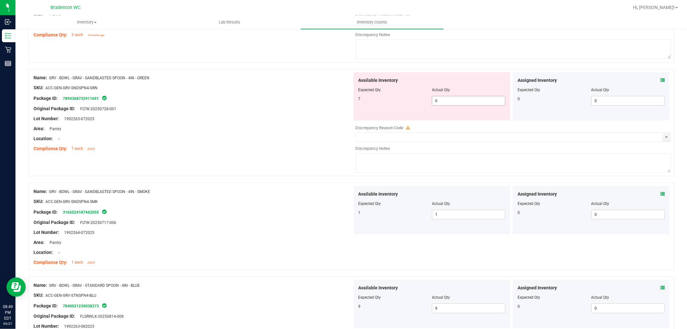
click at [450, 100] on span "0 0" at bounding box center [468, 101] width 73 height 10
click at [452, 102] on input "0" at bounding box center [469, 100] width 73 height 9
click at [326, 115] on div at bounding box center [193, 113] width 319 height 3
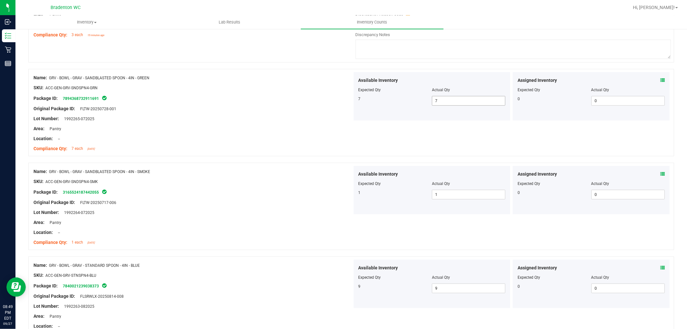
scroll to position [269, 0]
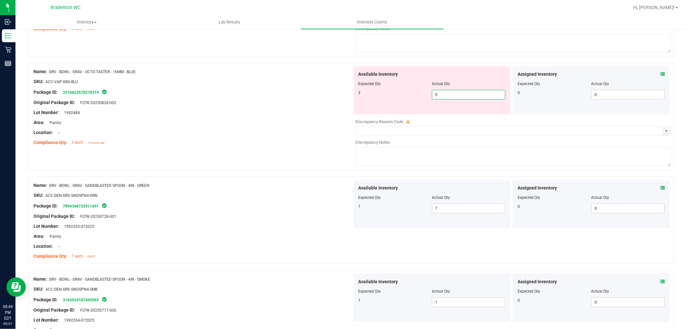
click at [453, 97] on span "0 0" at bounding box center [468, 95] width 73 height 10
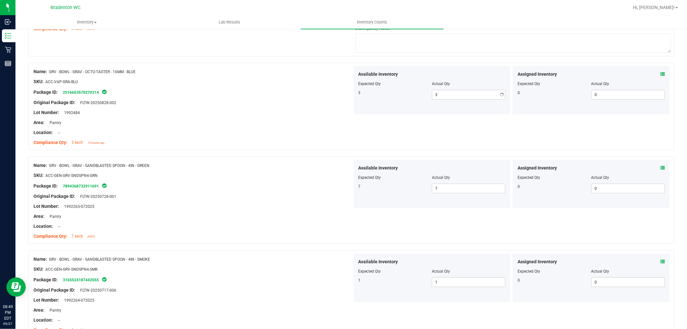
drag, startPoint x: 306, startPoint y: 102, endPoint x: 358, endPoint y: 99, distance: 52.6
click at [307, 101] on div "Original Package ID: FLTW-20250828-002" at bounding box center [193, 102] width 319 height 7
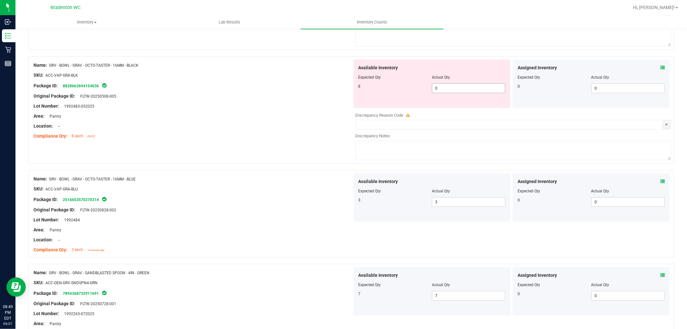
click at [446, 88] on span "0 0" at bounding box center [468, 88] width 73 height 10
click at [305, 105] on div "Lot Number: 1992483-052025" at bounding box center [193, 106] width 319 height 7
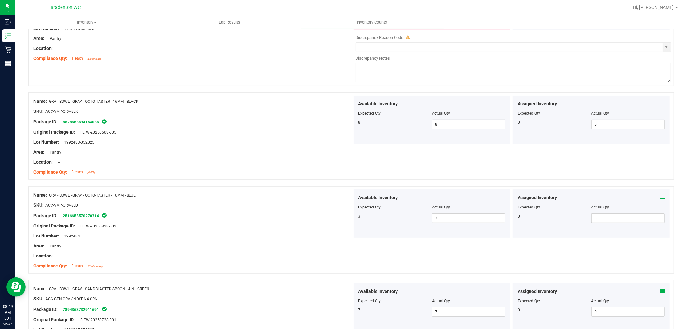
scroll to position [55, 0]
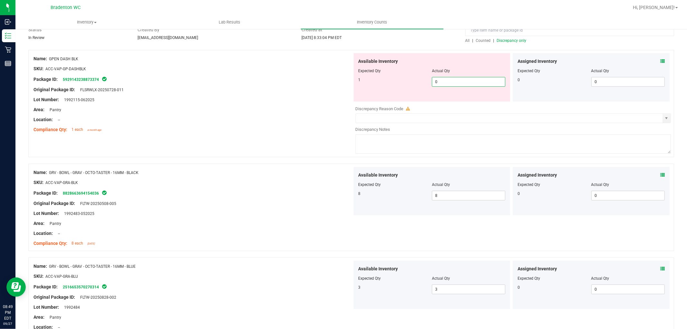
click at [446, 85] on span "0 0" at bounding box center [468, 82] width 73 height 10
drag, startPoint x: 265, startPoint y: 102, endPoint x: 548, endPoint y: 82, distance: 283.7
click at [284, 98] on div "Lot Number: 1992115-062025" at bounding box center [193, 99] width 319 height 7
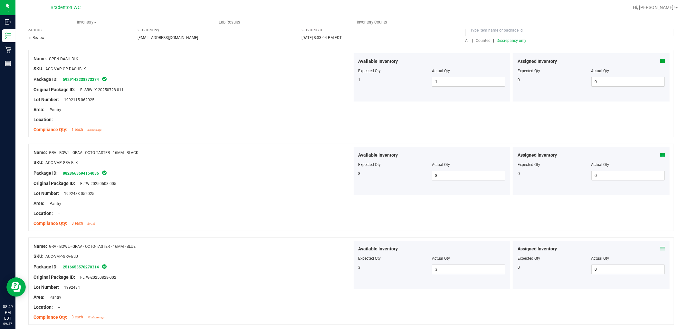
click at [501, 40] on span "Discrepancy only" at bounding box center [512, 40] width 30 height 5
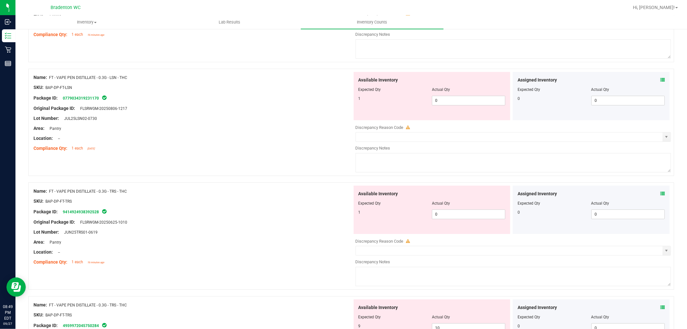
scroll to position [2080, 0]
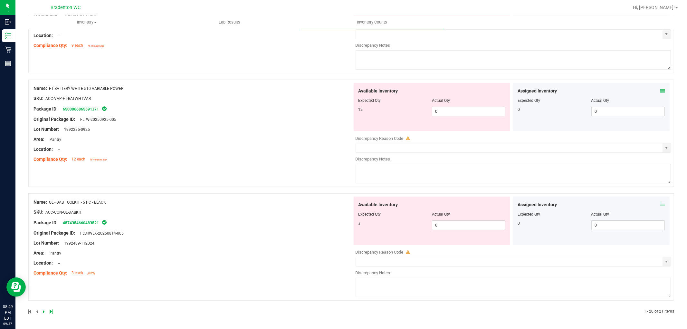
click at [52, 310] on icon at bounding box center [51, 312] width 3 height 4
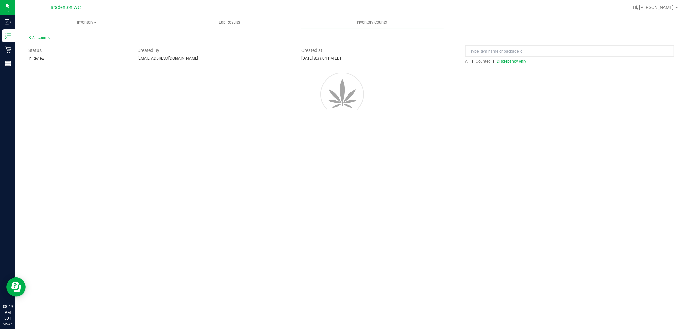
scroll to position [0, 0]
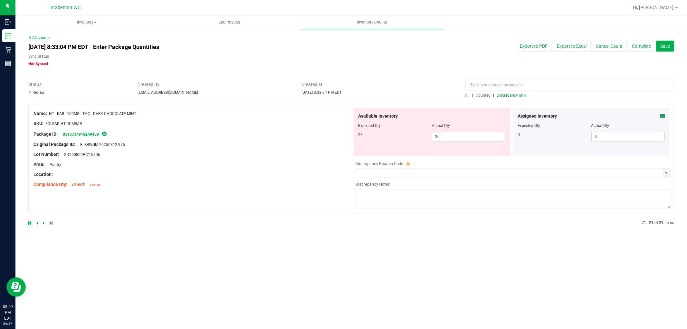
click at [31, 224] on link at bounding box center [30, 223] width 4 height 5
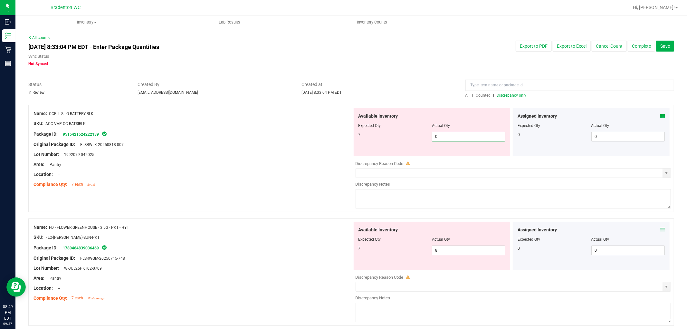
click at [467, 133] on span "0 0" at bounding box center [468, 137] width 73 height 10
click at [329, 139] on div at bounding box center [193, 139] width 319 height 3
click at [452, 139] on span "0 0" at bounding box center [468, 137] width 73 height 10
click at [322, 137] on div "Package ID: 9515421524222139" at bounding box center [193, 134] width 319 height 8
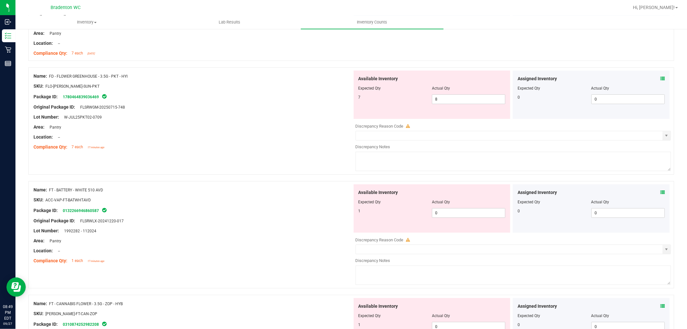
scroll to position [143, 0]
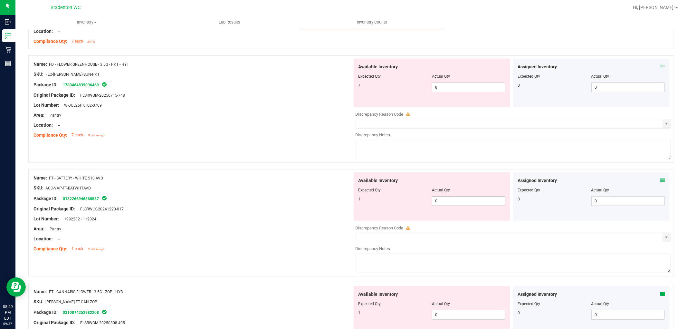
click at [456, 205] on span "0 0" at bounding box center [468, 201] width 73 height 10
drag, startPoint x: 249, startPoint y: 176, endPoint x: 270, endPoint y: 173, distance: 20.8
click at [250, 175] on div "Name: FT - BATTERY - WHITE 510 AVD" at bounding box center [193, 178] width 319 height 7
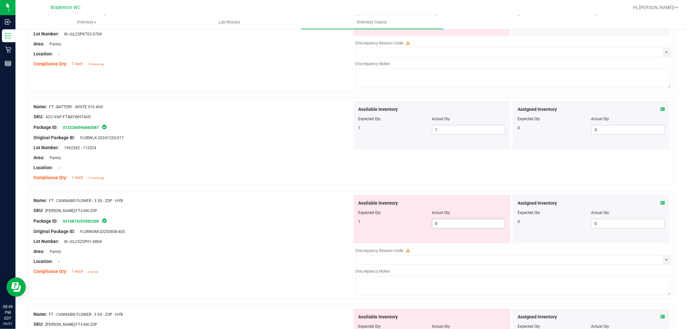
scroll to position [215, 0]
click at [450, 223] on span "0 0" at bounding box center [468, 224] width 73 height 10
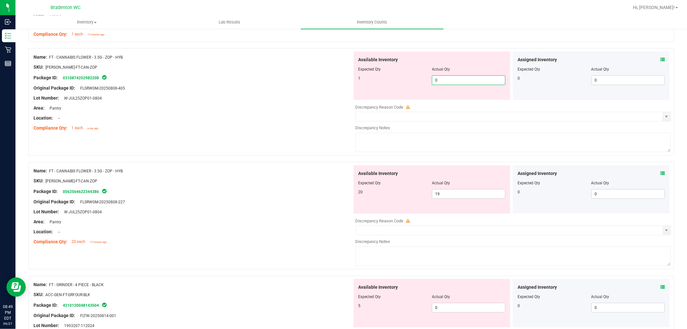
scroll to position [358, 0]
click at [445, 194] on span "19 19" at bounding box center [468, 194] width 73 height 10
click at [440, 81] on span "0 0" at bounding box center [468, 80] width 73 height 10
click at [452, 193] on div "Available Inventory Expected Qty Actual Qty 20 19 19" at bounding box center [432, 189] width 157 height 48
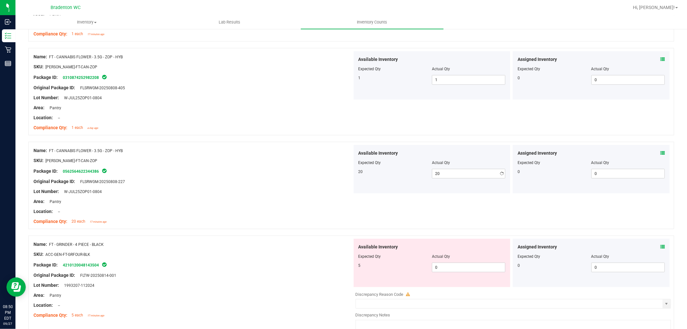
click at [282, 160] on div "SKU: [PERSON_NAME]-FT-CAN-ZOP" at bounding box center [193, 160] width 319 height 7
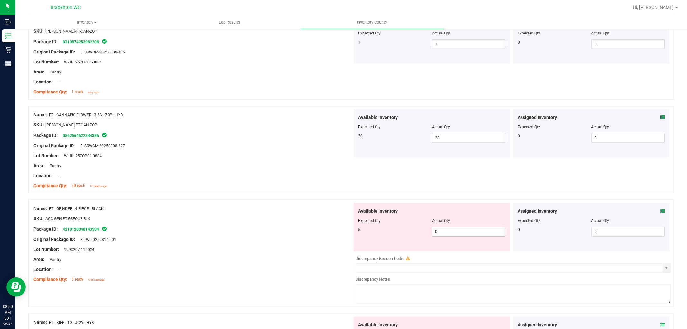
click at [442, 232] on span "0 0" at bounding box center [468, 232] width 73 height 10
click at [244, 176] on div "Location: --" at bounding box center [193, 175] width 319 height 7
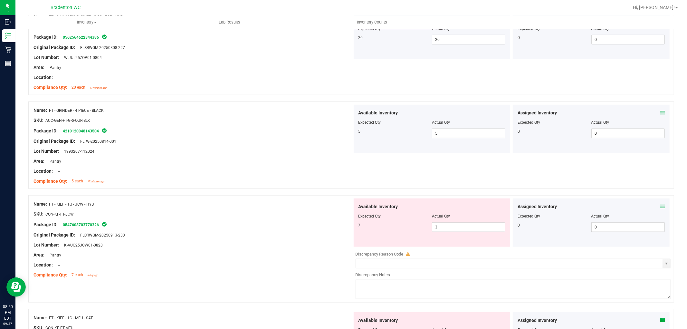
scroll to position [537, 0]
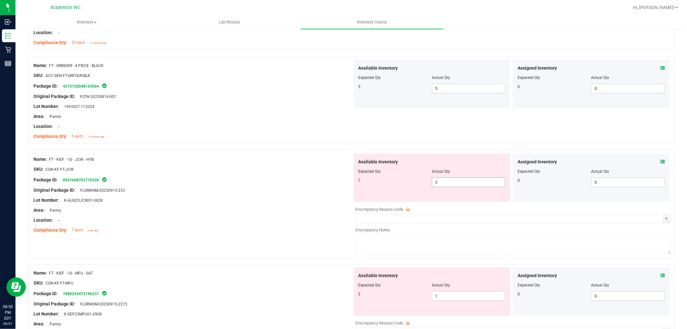
click at [446, 182] on span "3 3" at bounding box center [468, 183] width 73 height 10
click at [327, 203] on div "Lot Number: K-AUG25JCW01-0828" at bounding box center [193, 200] width 319 height 7
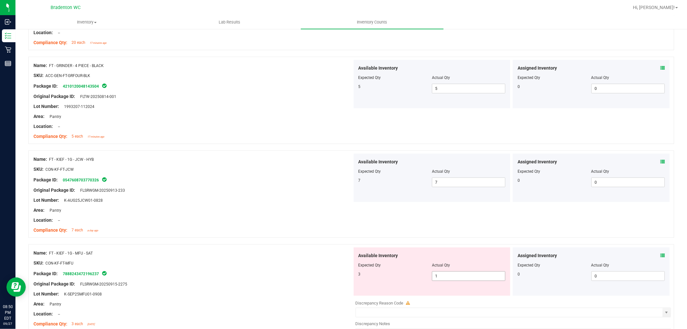
click at [499, 278] on span "1 1" at bounding box center [468, 276] width 73 height 10
click at [347, 253] on div "Name: FT - KIEF - 1G - MFU - SAT" at bounding box center [193, 253] width 319 height 7
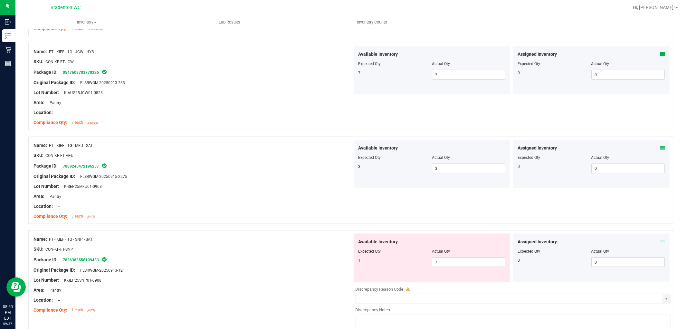
scroll to position [680, 0]
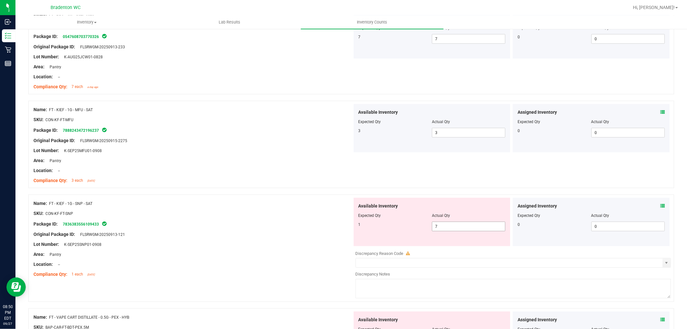
click at [470, 225] on span "7 7" at bounding box center [468, 227] width 73 height 10
drag, startPoint x: 326, startPoint y: 234, endPoint x: 368, endPoint y: 224, distance: 42.8
click at [327, 234] on div "Original Package ID: FLSRWGM-20250913-121" at bounding box center [193, 234] width 319 height 7
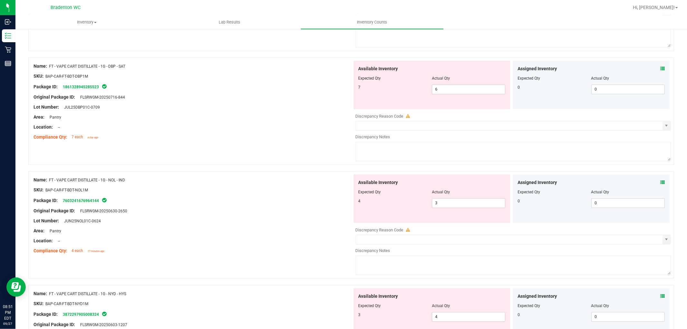
scroll to position [1038, 0]
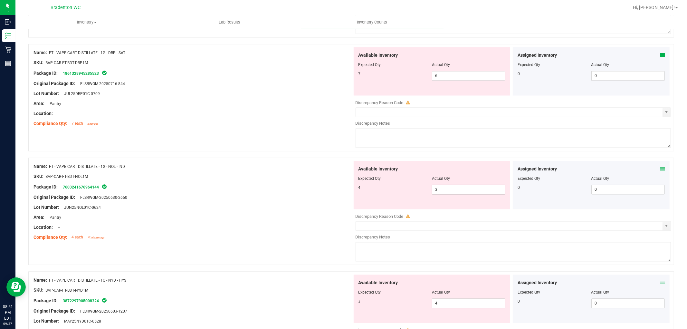
click at [442, 192] on span "3 3" at bounding box center [468, 190] width 73 height 10
click at [230, 197] on div "Original Package ID: FLSRWGM-20250630-2650" at bounding box center [193, 197] width 319 height 7
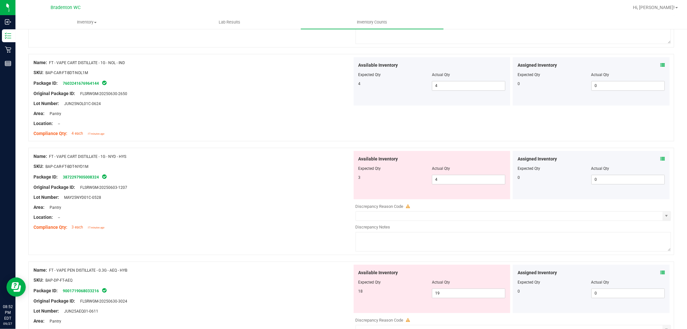
scroll to position [1146, 0]
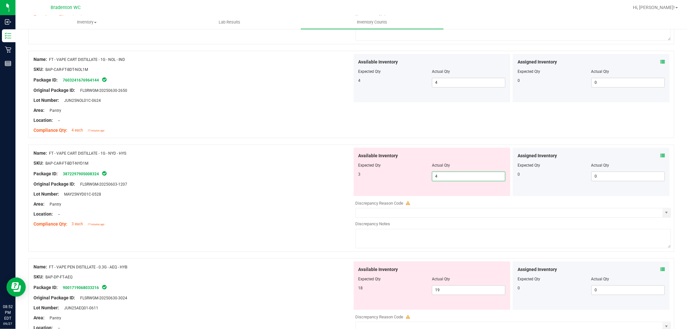
click at [474, 176] on span "4 4" at bounding box center [468, 176] width 73 height 10
click at [301, 184] on div "Original Package ID: FLSRWGM-20250603-1207" at bounding box center [193, 184] width 319 height 7
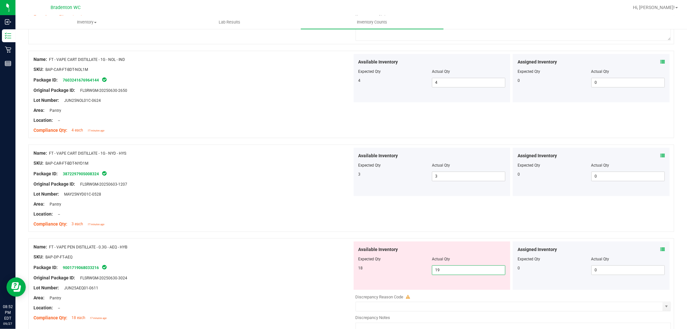
click at [445, 271] on span "19 19" at bounding box center [468, 270] width 73 height 10
click at [296, 255] on div "SKU: BAP-DP-FT-AEQ" at bounding box center [193, 257] width 319 height 7
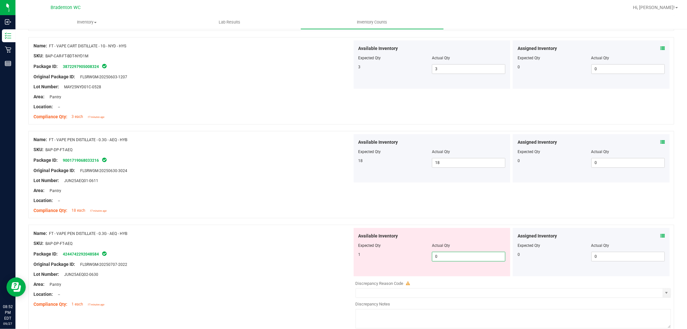
click at [444, 258] on span "0 0" at bounding box center [468, 257] width 73 height 10
drag, startPoint x: 273, startPoint y: 222, endPoint x: 276, endPoint y: 221, distance: 3.8
click at [273, 221] on div at bounding box center [351, 221] width 646 height 6
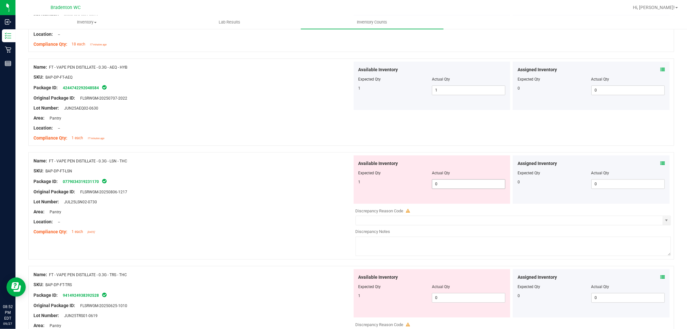
scroll to position [1432, 0]
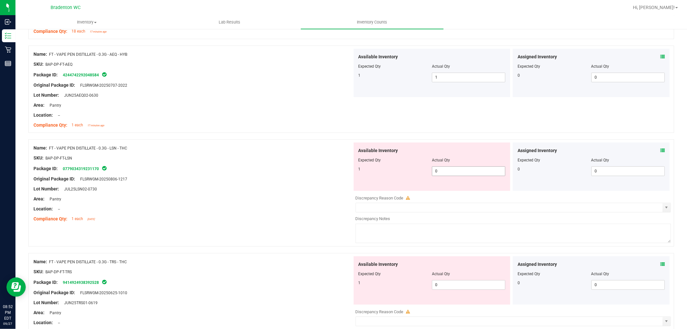
click at [444, 173] on span "0 0" at bounding box center [468, 171] width 73 height 10
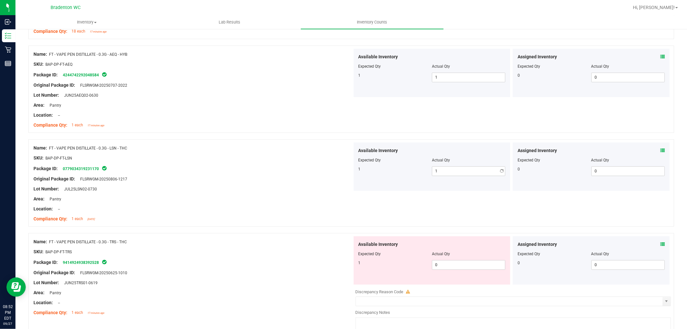
click at [329, 194] on div at bounding box center [193, 193] width 319 height 3
drag, startPoint x: 452, startPoint y: 268, endPoint x: 284, endPoint y: 248, distance: 169.1
click at [452, 268] on span "0 0" at bounding box center [468, 265] width 73 height 10
click at [292, 244] on div "Name: FT - VAPE PEN DISTILLATE - 0.3G - TRS - THC SKU: BAP-DP-FT-TRS Package ID…" at bounding box center [193, 277] width 319 height 82
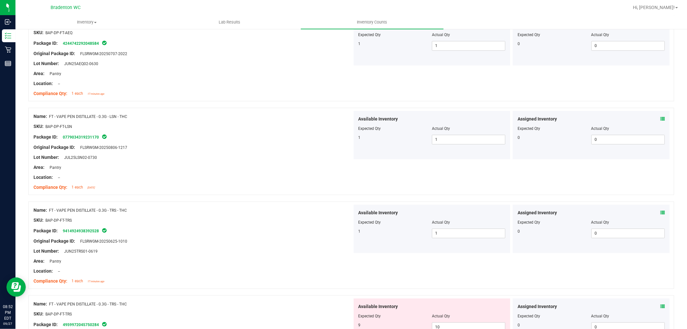
scroll to position [1540, 0]
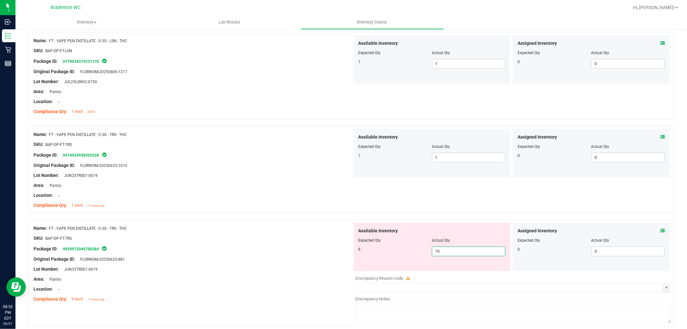
click at [451, 255] on span "10 10" at bounding box center [468, 252] width 73 height 10
drag, startPoint x: 248, startPoint y: 245, endPoint x: 352, endPoint y: 197, distance: 114.6
click at [252, 242] on ng-container "SKU: BAP-DP-FT-TRS" at bounding box center [193, 240] width 319 height 10
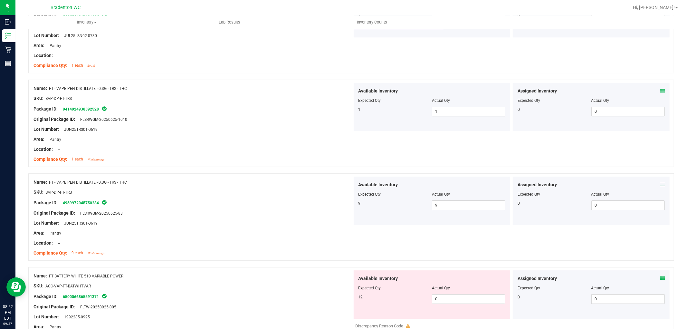
scroll to position [1647, 0]
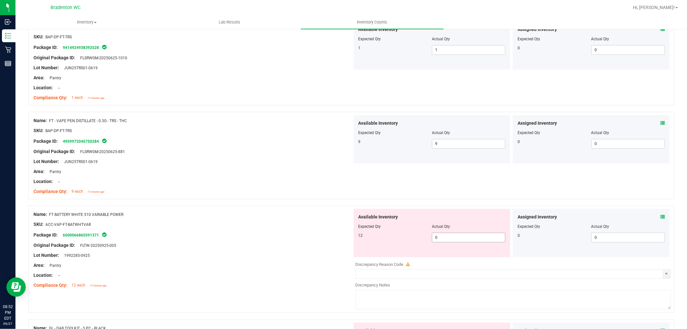
click at [445, 241] on span "0 0" at bounding box center [468, 238] width 73 height 10
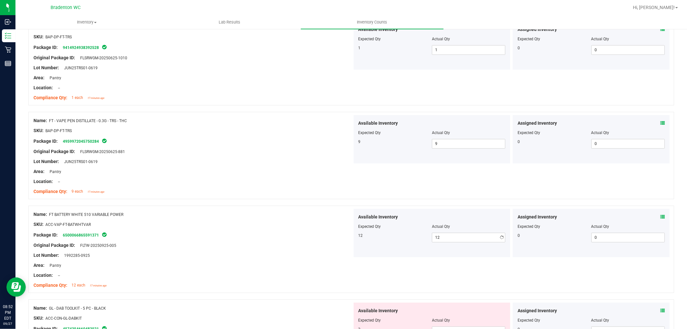
drag, startPoint x: 242, startPoint y: 210, endPoint x: 301, endPoint y: 182, distance: 64.7
click at [243, 208] on div "Name: FT BATTERY WHITE 510 VARIABLE POWER SKU: ACC-VAP-FT-BATWHTVAR Package ID:…" at bounding box center [351, 249] width 646 height 87
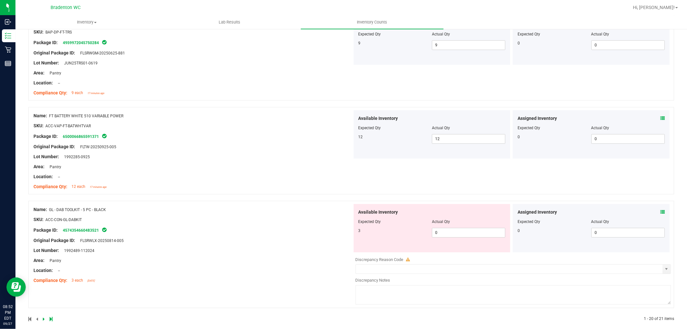
scroll to position [1755, 0]
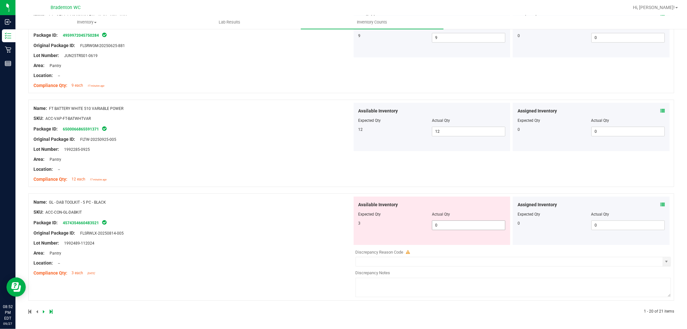
click at [443, 229] on span "0 0" at bounding box center [468, 225] width 73 height 10
click at [312, 219] on div "Name: GL - DAB TOOLKIT - 5 PC - BLACK SKU: ACC-CON-GL-DABKIT Package ID: 457435…" at bounding box center [193, 238] width 319 height 82
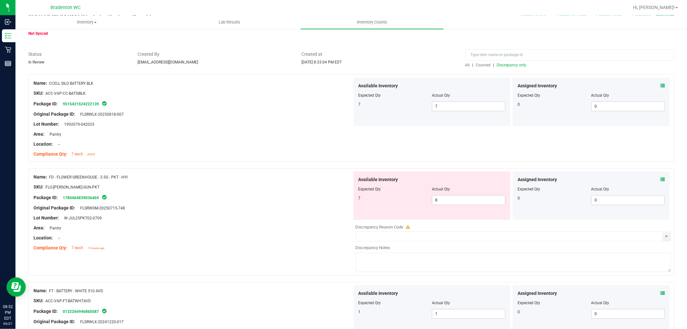
scroll to position [0, 0]
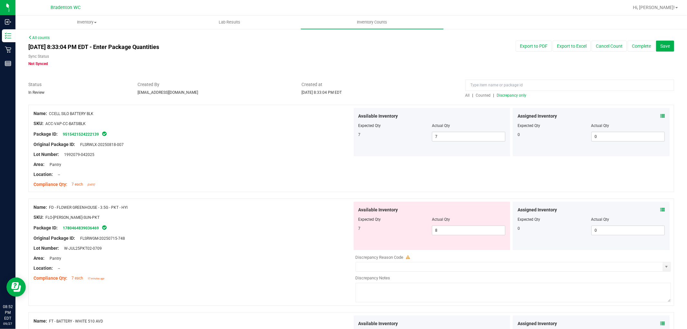
click at [521, 94] on span "Discrepancy only" at bounding box center [512, 95] width 30 height 5
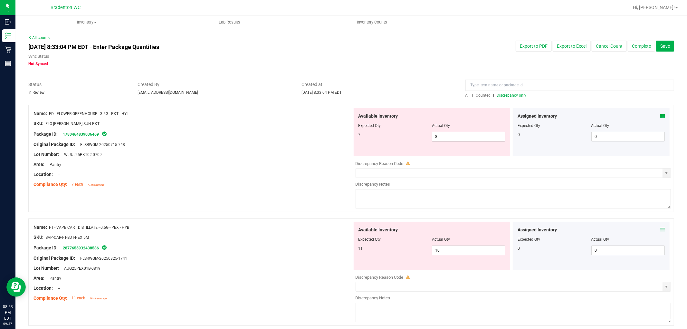
click at [480, 135] on span "8 8" at bounding box center [468, 137] width 73 height 10
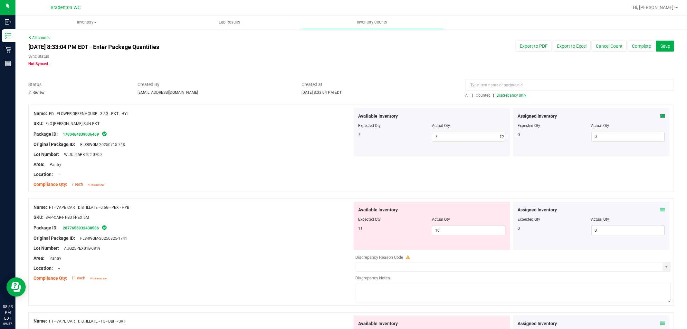
click at [313, 141] on div at bounding box center [193, 139] width 319 height 3
click at [453, 228] on span "10 10" at bounding box center [468, 231] width 73 height 10
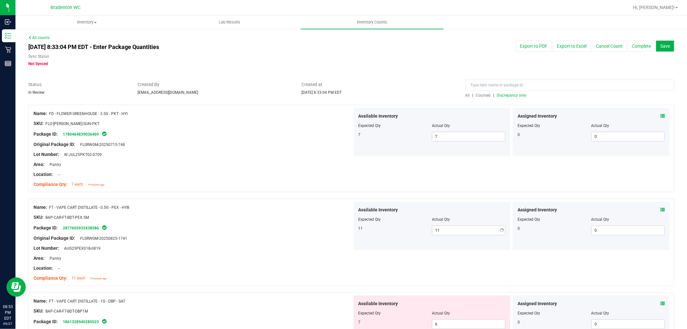
drag, startPoint x: 245, startPoint y: 229, endPoint x: 271, endPoint y: 224, distance: 26.3
click at [246, 229] on div "Package ID: 2877655932438586" at bounding box center [193, 228] width 319 height 8
click at [499, 94] on span "Discrepancy only" at bounding box center [512, 95] width 30 height 5
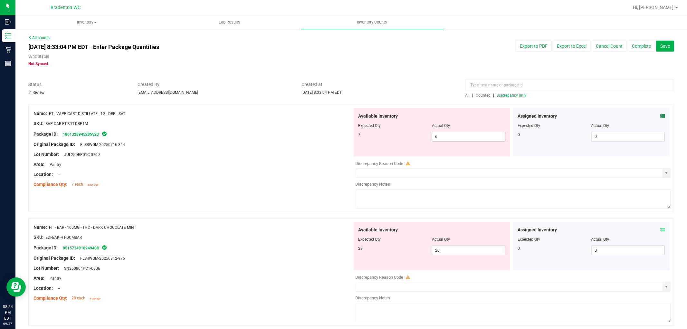
click at [474, 139] on span "6 6" at bounding box center [468, 137] width 73 height 10
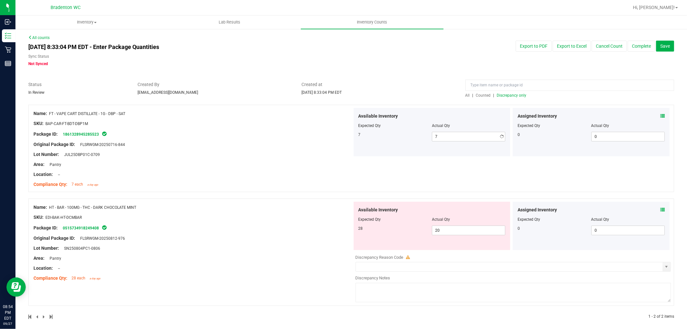
click at [303, 134] on div "Package ID: 1861328945285523" at bounding box center [193, 134] width 319 height 8
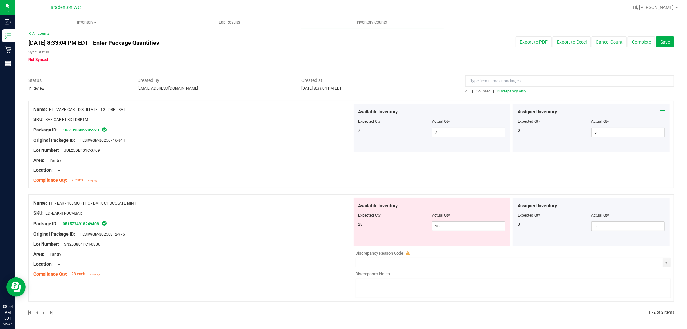
scroll to position [5, 0]
click at [441, 227] on span "20 20" at bounding box center [468, 225] width 73 height 10
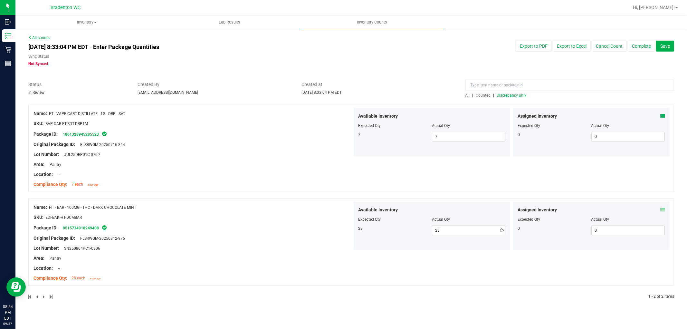
click at [344, 245] on div "Lot Number: SN250804PC1-0806" at bounding box center [193, 248] width 319 height 7
click at [518, 97] on span "Discrepancy only" at bounding box center [512, 95] width 30 height 5
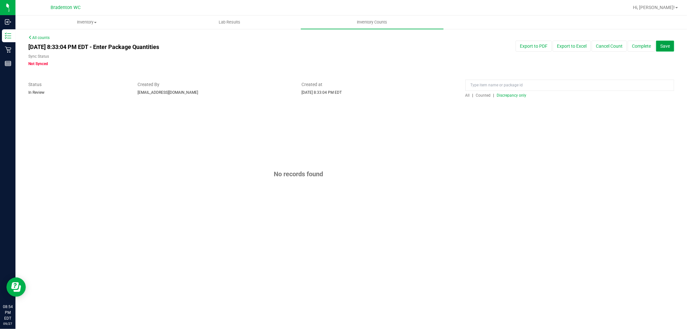
click at [663, 44] on span "Save" at bounding box center [666, 46] width 10 height 5
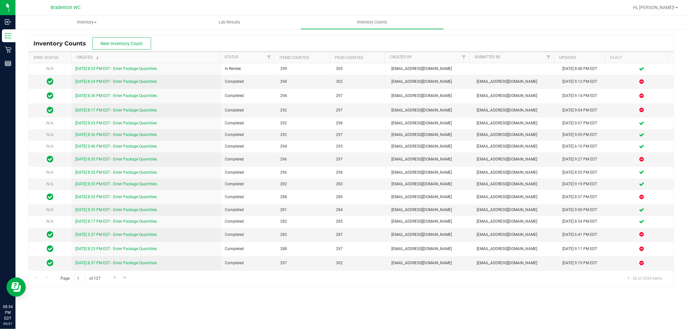
drag, startPoint x: 658, startPoint y: 9, endPoint x: 655, endPoint y: 12, distance: 4.4
click at [658, 10] on span "Hi, [PERSON_NAME]!" at bounding box center [654, 7] width 42 height 5
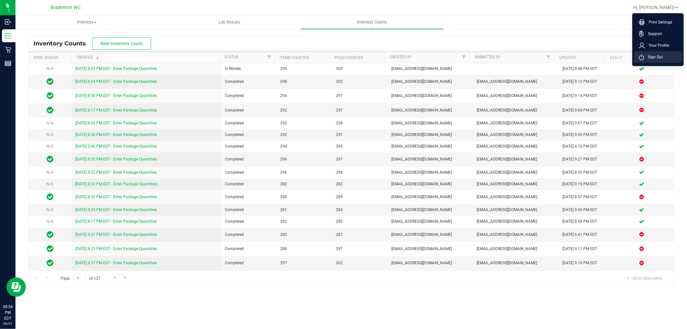
click at [646, 58] on span "Sign Out" at bounding box center [654, 57] width 19 height 6
